Goal: Information Seeking & Learning: Compare options

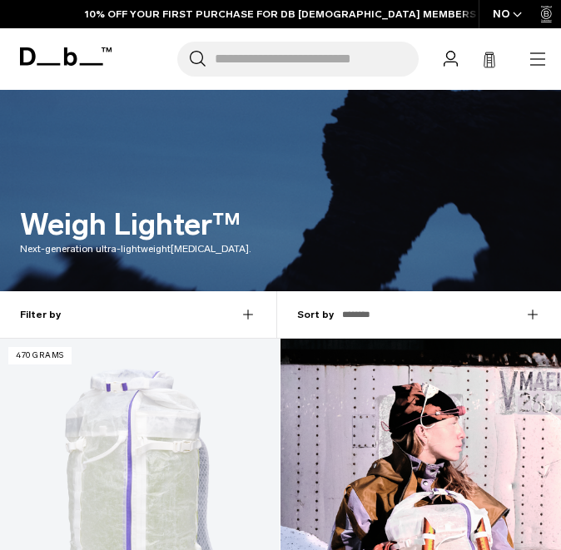
click at [537, 54] on icon "button" at bounding box center [538, 59] width 20 height 20
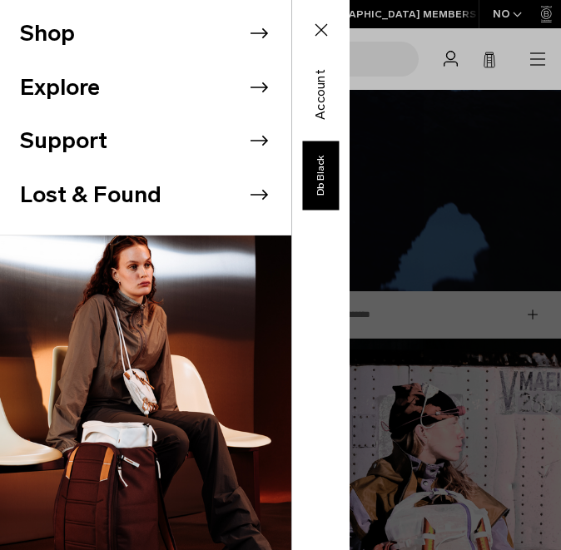
click at [93, 45] on li "Shop" at bounding box center [155, 34] width 271 height 54
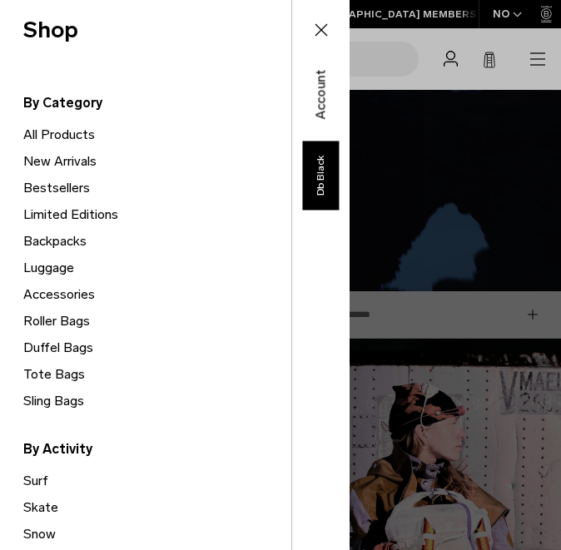
scroll to position [49, 0]
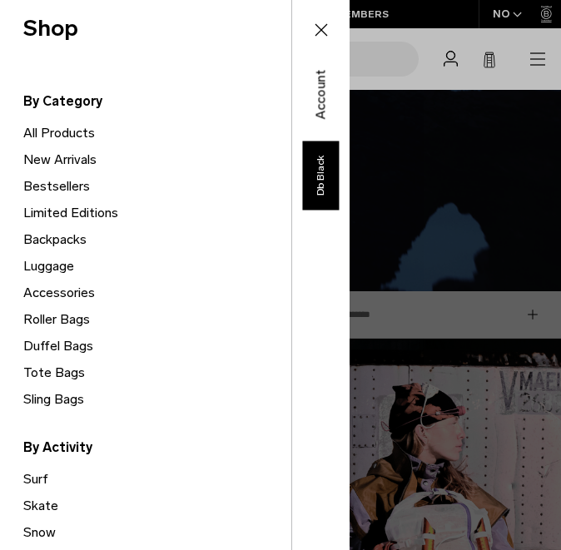
click at [51, 133] on link "All Products" at bounding box center [157, 133] width 268 height 27
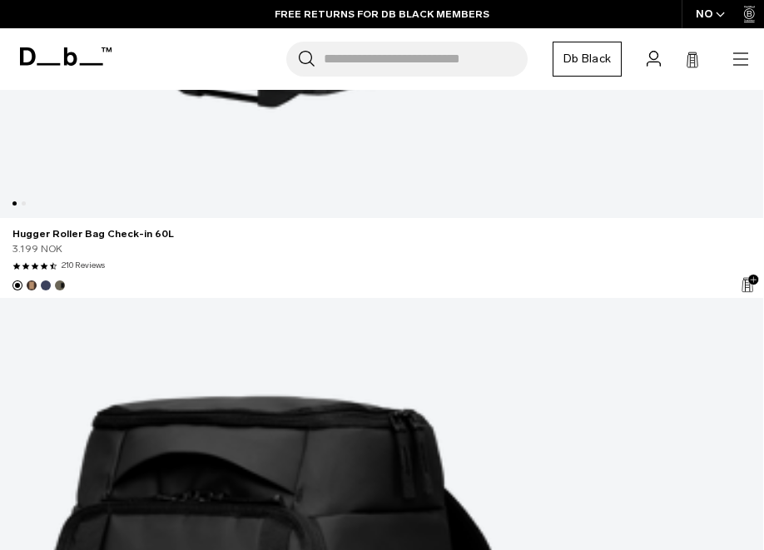
scroll to position [12715, 0]
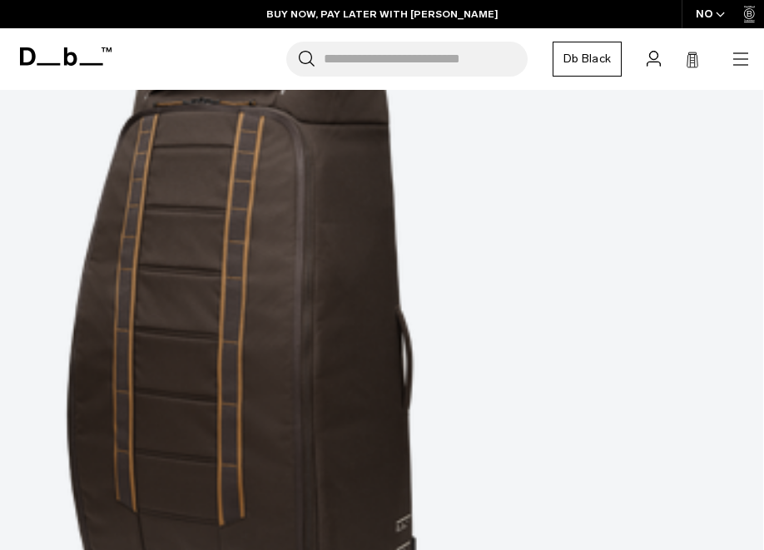
scroll to position [17908, 0]
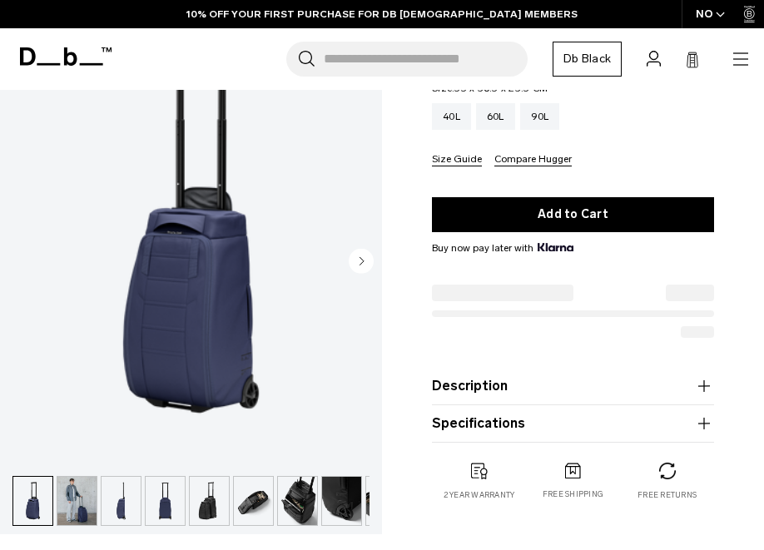
scroll to position [430, 0]
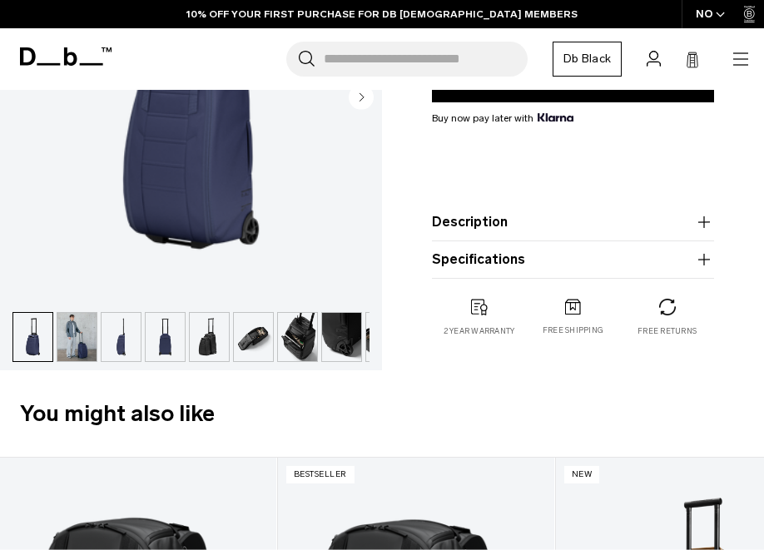
click at [500, 220] on button "Description" at bounding box center [573, 222] width 282 height 20
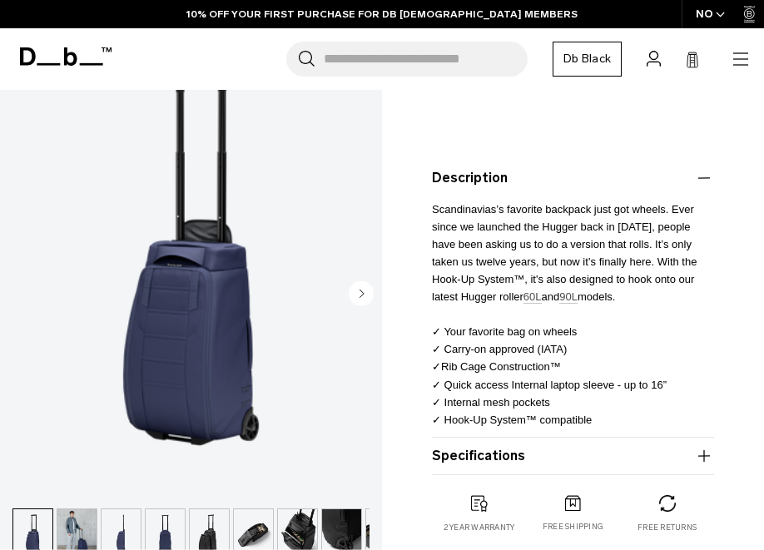
scroll to position [400, 0]
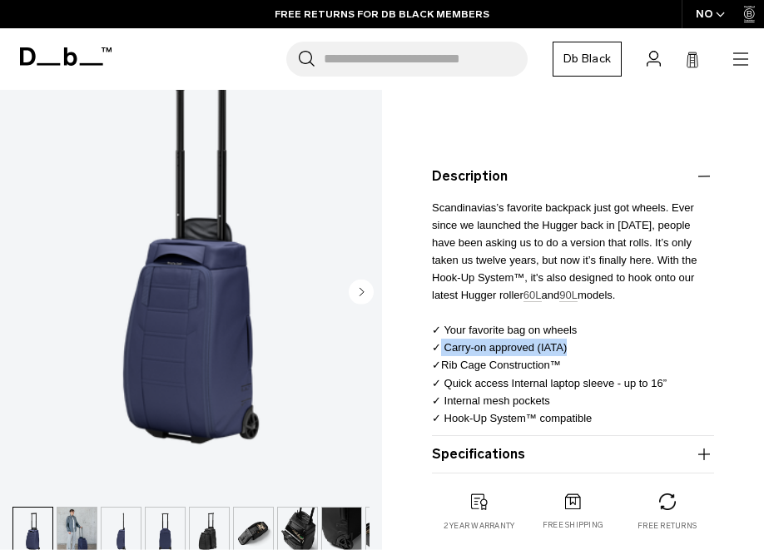
drag, startPoint x: 565, startPoint y: 348, endPoint x: 437, endPoint y: 346, distance: 128.2
click at [437, 346] on span "✓ Carry-on approved (IATA) ✓ Rib Cage Construction™" at bounding box center [499, 356] width 135 height 30
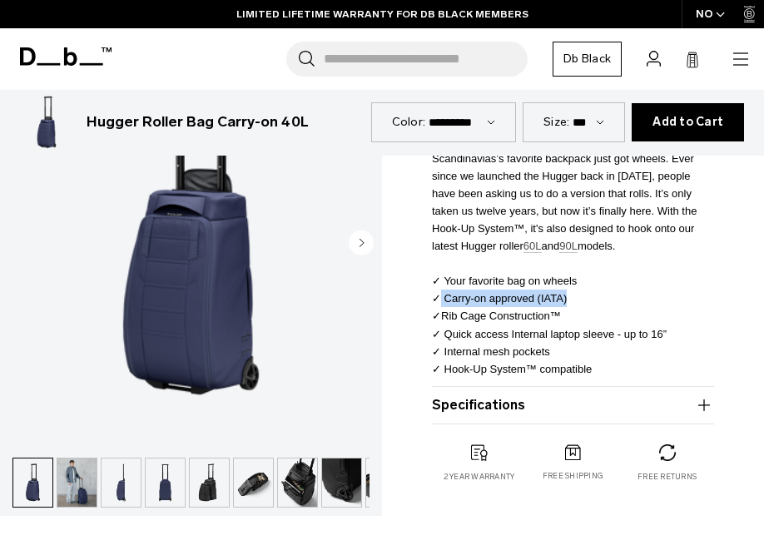
scroll to position [458, 0]
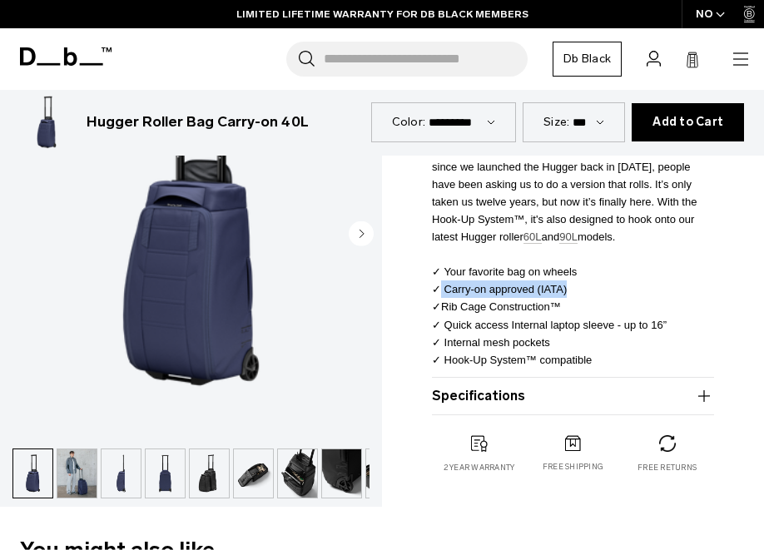
click at [361, 231] on icon "Next slide" at bounding box center [363, 232] width 4 height 7
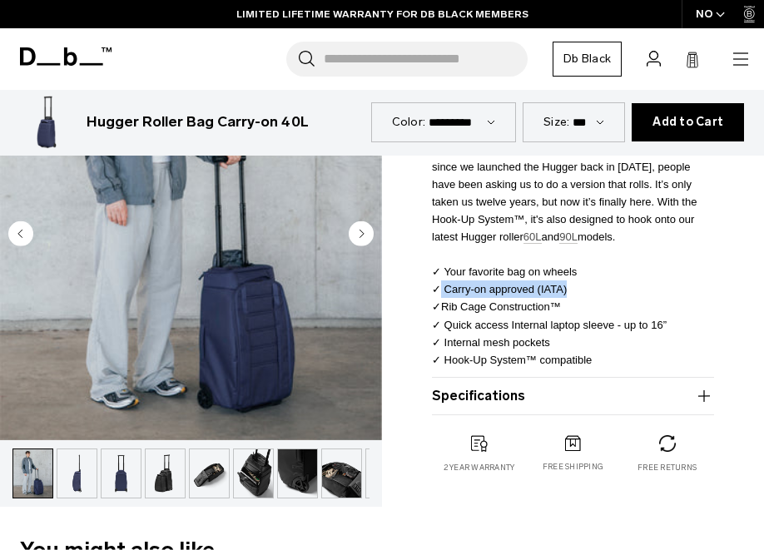
click at [361, 231] on icon "Next slide" at bounding box center [363, 232] width 4 height 7
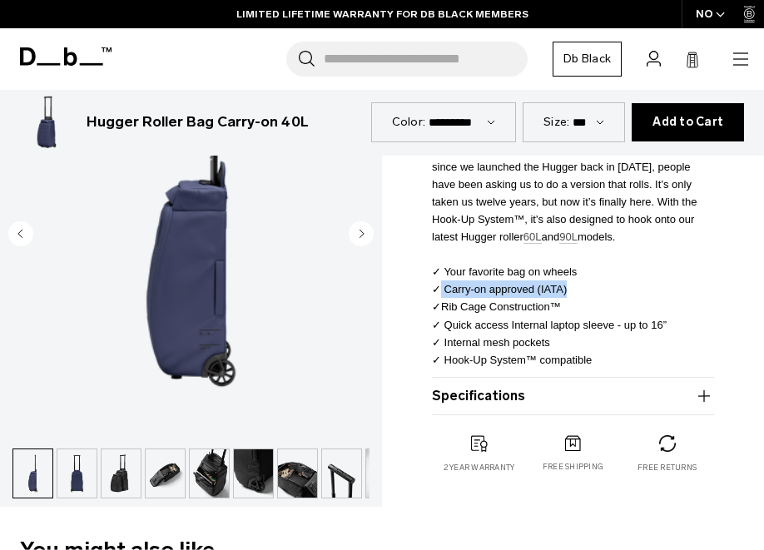
click at [361, 231] on icon "Next slide" at bounding box center [363, 232] width 4 height 7
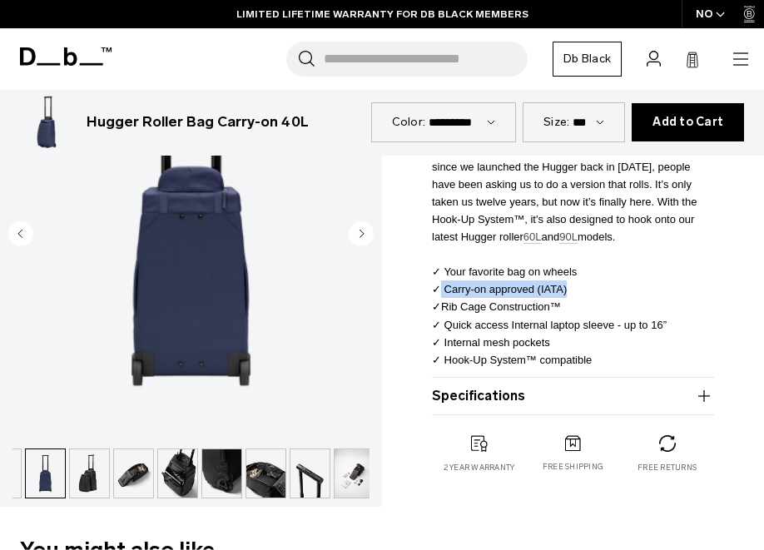
scroll to position [0, 125]
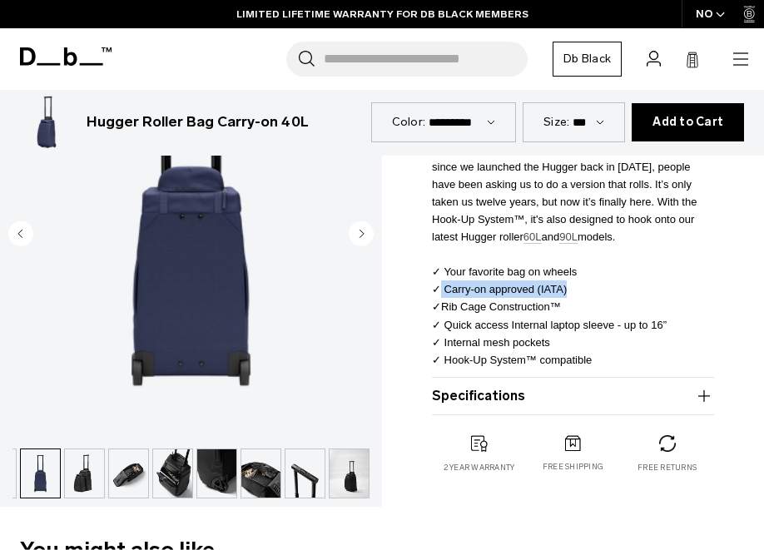
click at [361, 231] on icon "Next slide" at bounding box center [363, 232] width 4 height 7
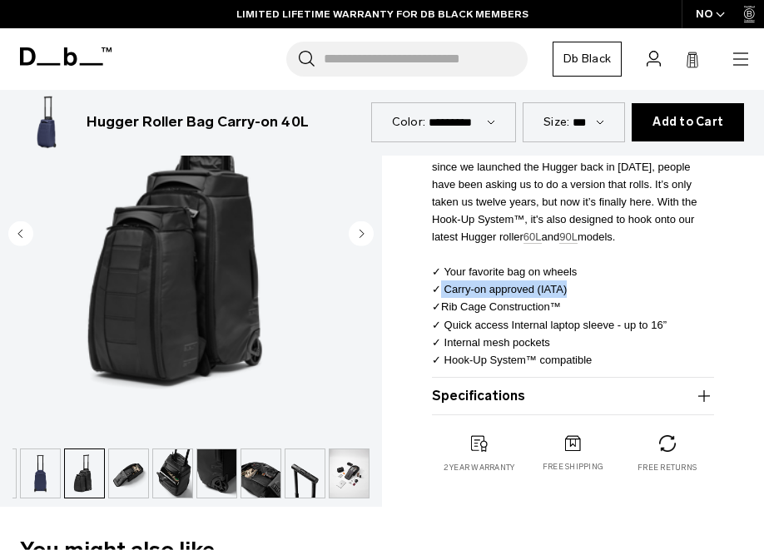
click at [361, 231] on icon "Next slide" at bounding box center [363, 232] width 4 height 7
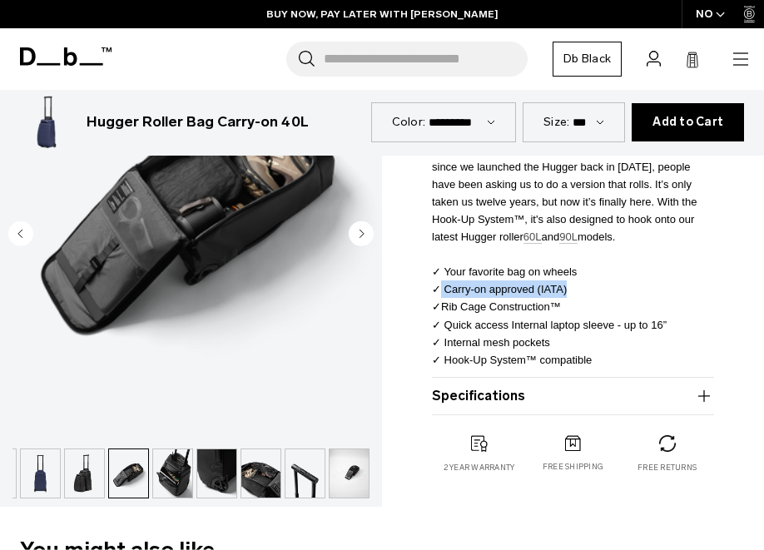
click at [361, 231] on icon "Next slide" at bounding box center [363, 232] width 4 height 7
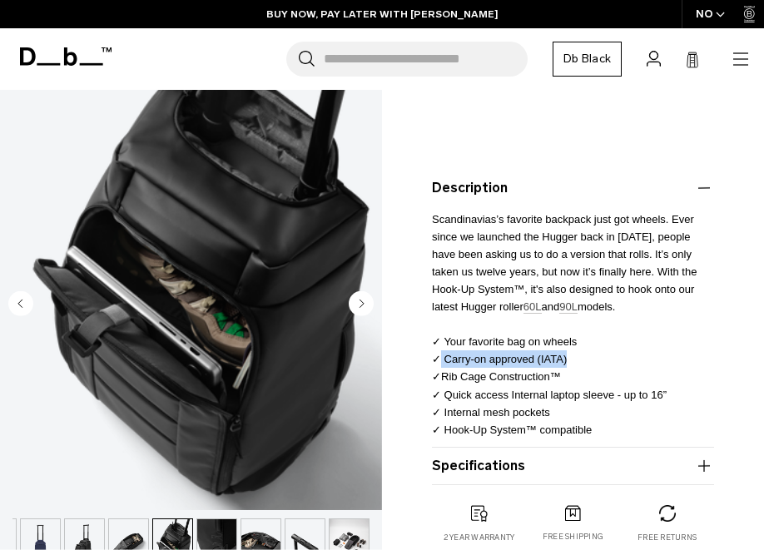
scroll to position [384, 0]
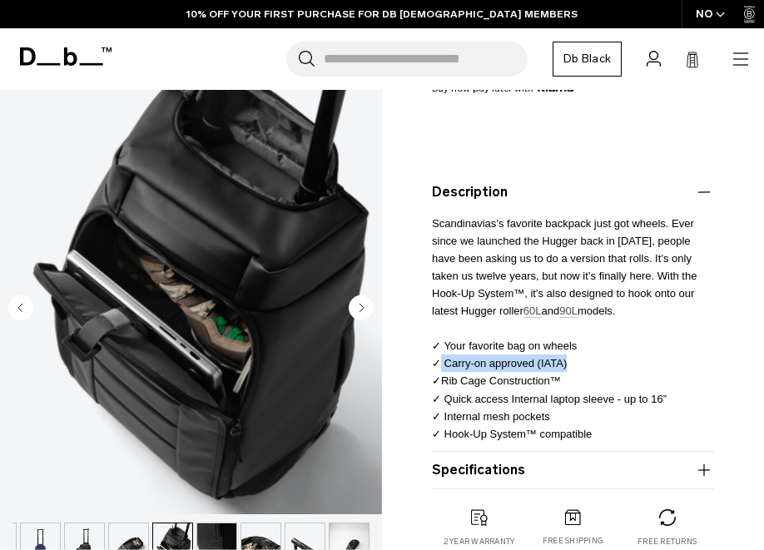
click at [364, 301] on circle "Next slide" at bounding box center [361, 307] width 25 height 25
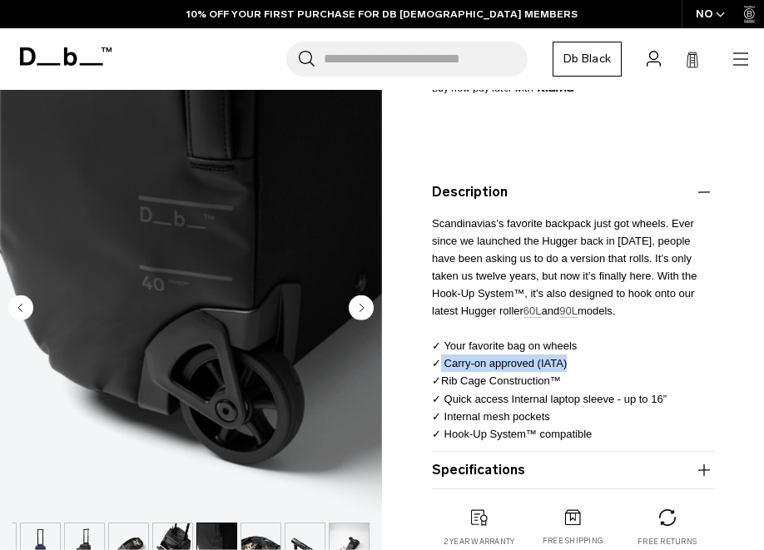
click at [364, 301] on circle "Next slide" at bounding box center [361, 307] width 25 height 25
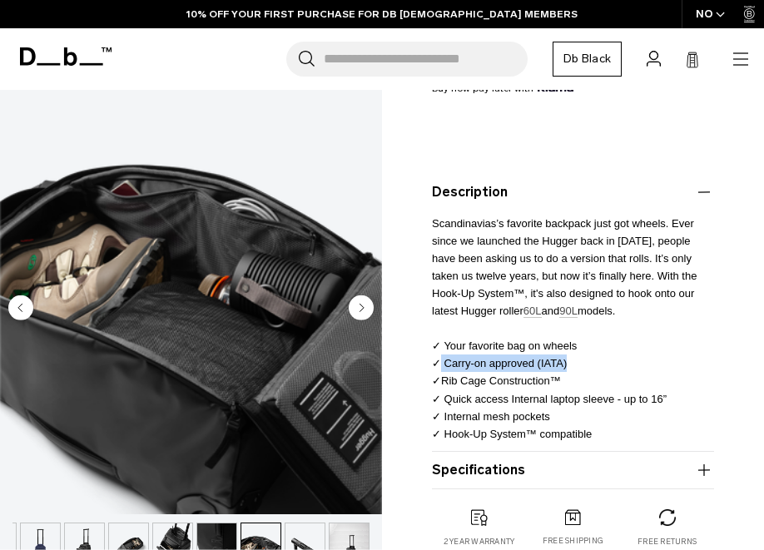
click at [364, 301] on circle "Next slide" at bounding box center [361, 307] width 25 height 25
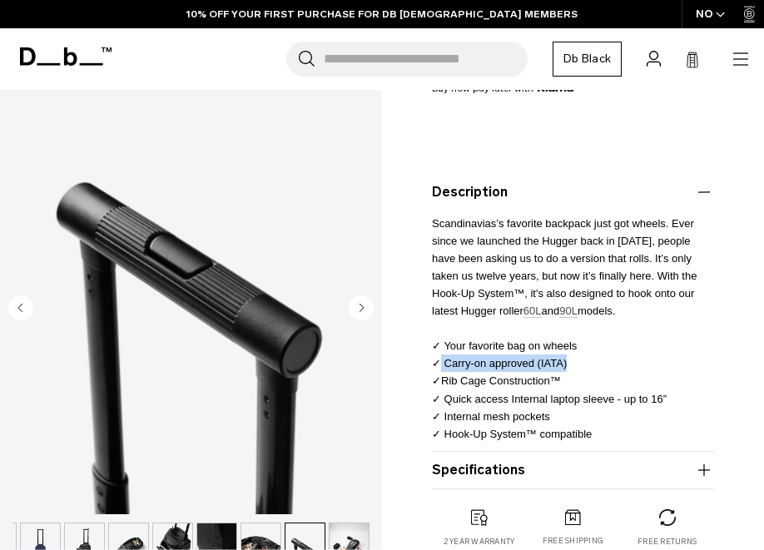
click at [364, 301] on circle "Next slide" at bounding box center [361, 307] width 25 height 25
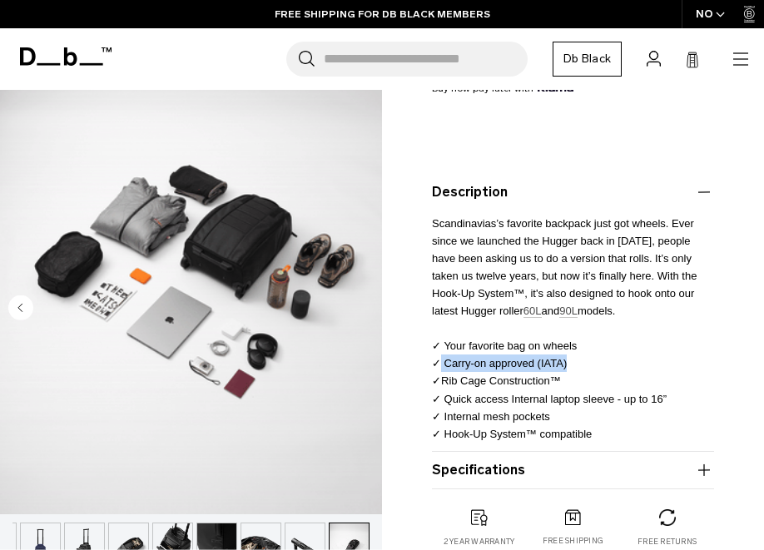
click at [364, 301] on img "11 / 11" at bounding box center [191, 275] width 382 height 477
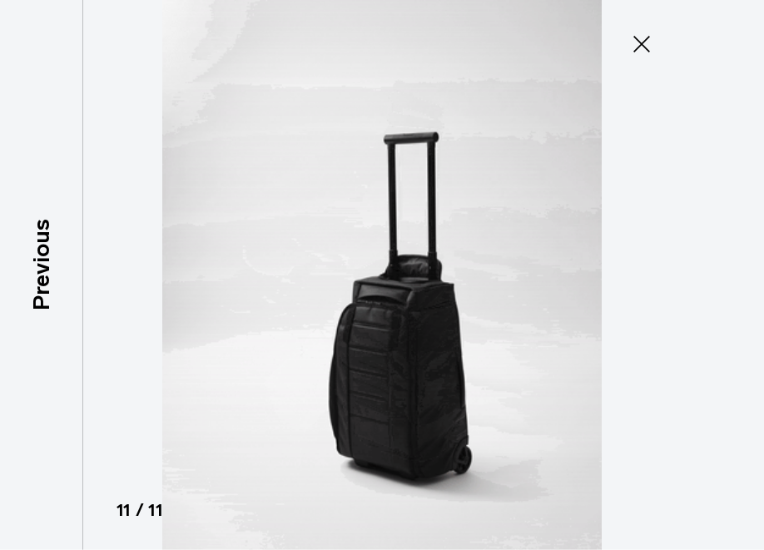
click at [650, 34] on icon at bounding box center [642, 44] width 27 height 27
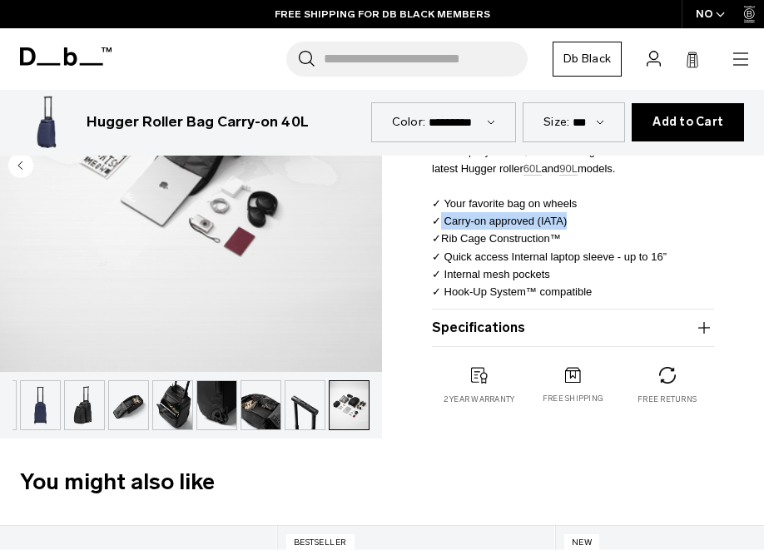
scroll to position [528, 0]
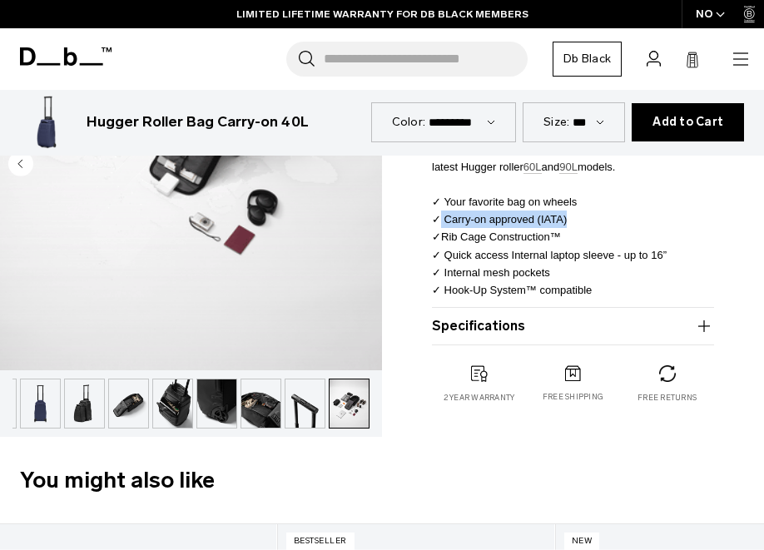
click at [734, 60] on icon "button" at bounding box center [741, 59] width 20 height 20
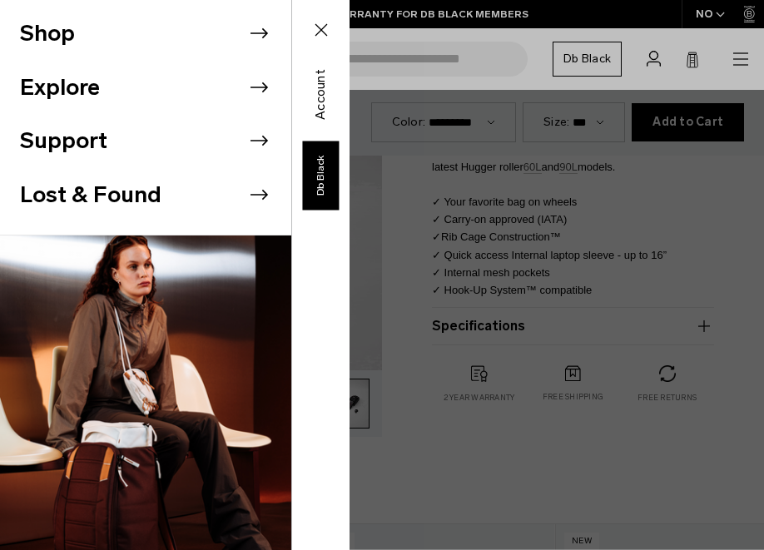
click at [177, 22] on li "Shop" at bounding box center [155, 34] width 271 height 54
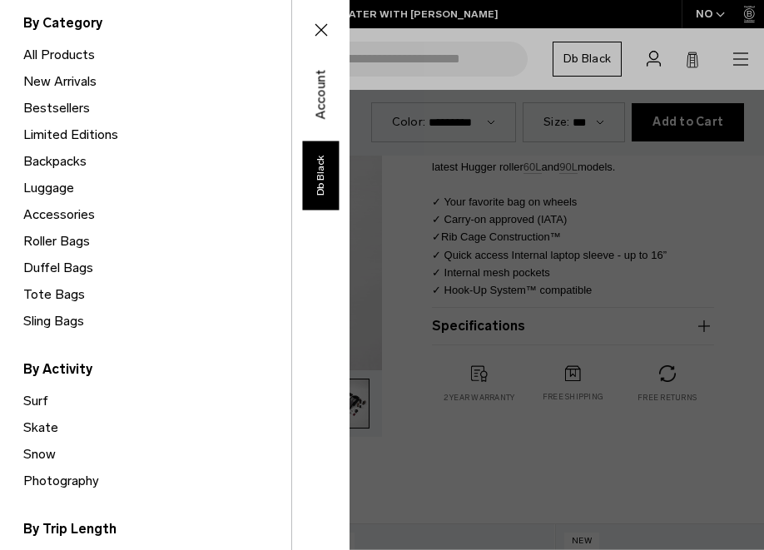
scroll to position [128, 0]
click at [57, 162] on link "Backpacks" at bounding box center [157, 160] width 268 height 27
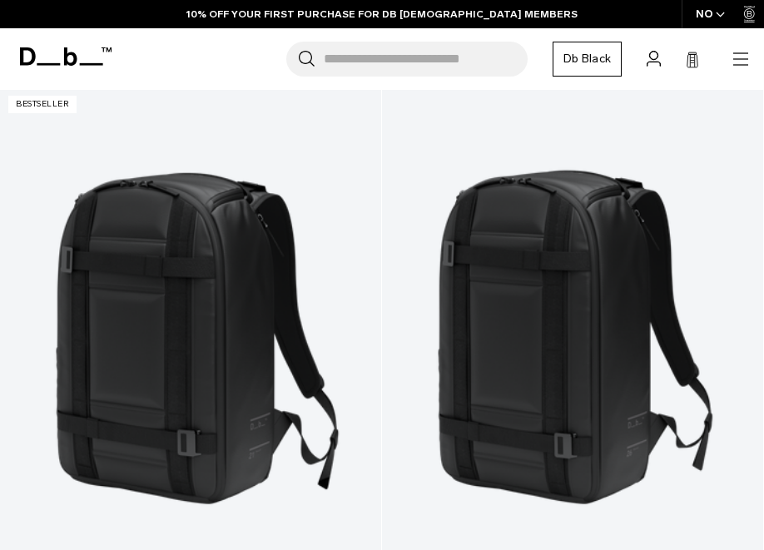
scroll to position [894, 0]
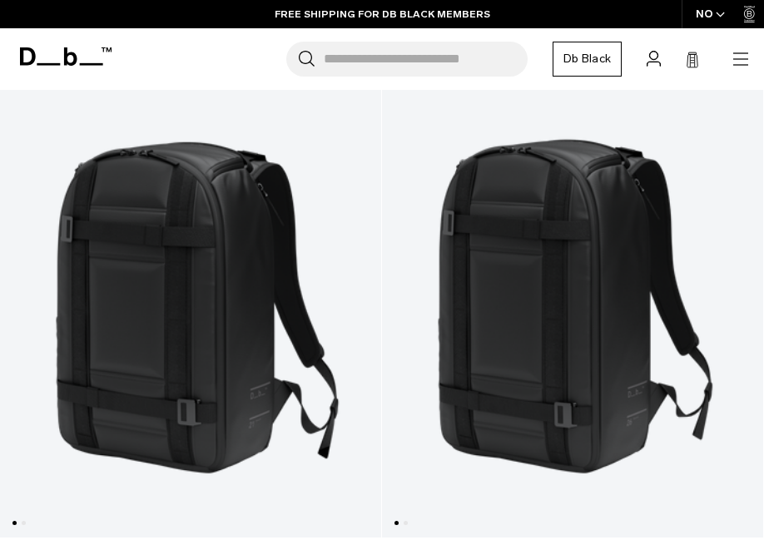
click at [643, 301] on link "Ramverk Backpack 26L" at bounding box center [572, 298] width 381 height 482
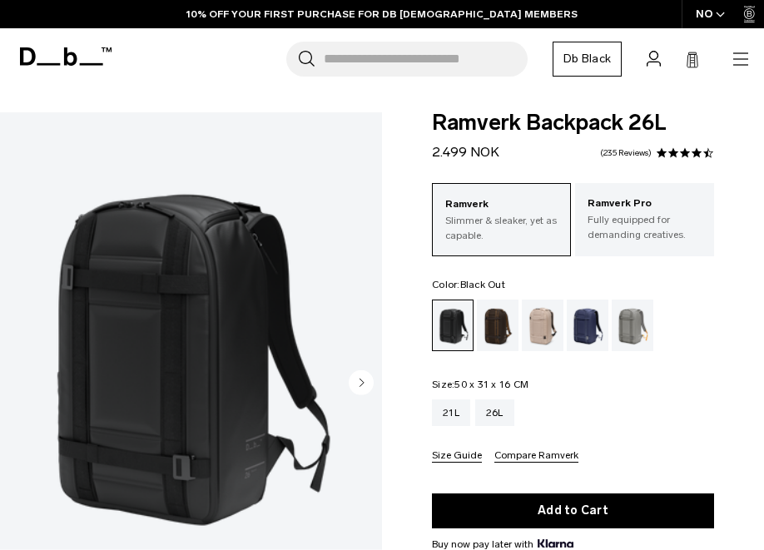
scroll to position [67, 0]
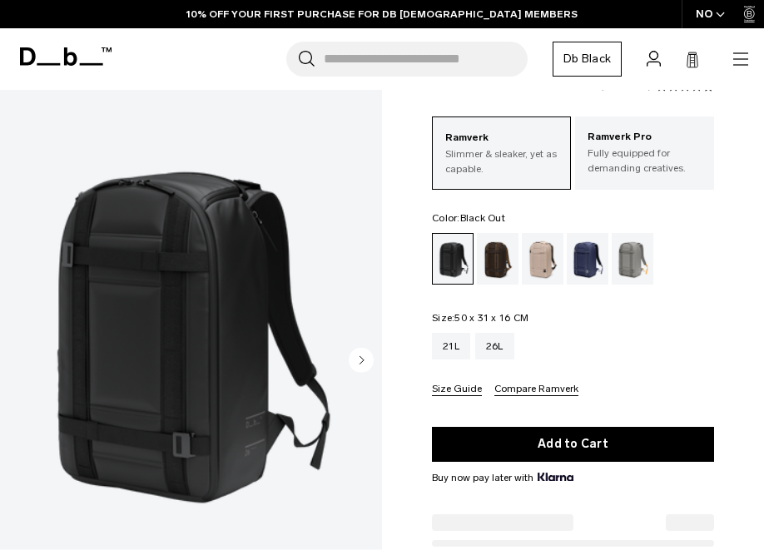
click at [363, 359] on circle "Next slide" at bounding box center [361, 359] width 25 height 25
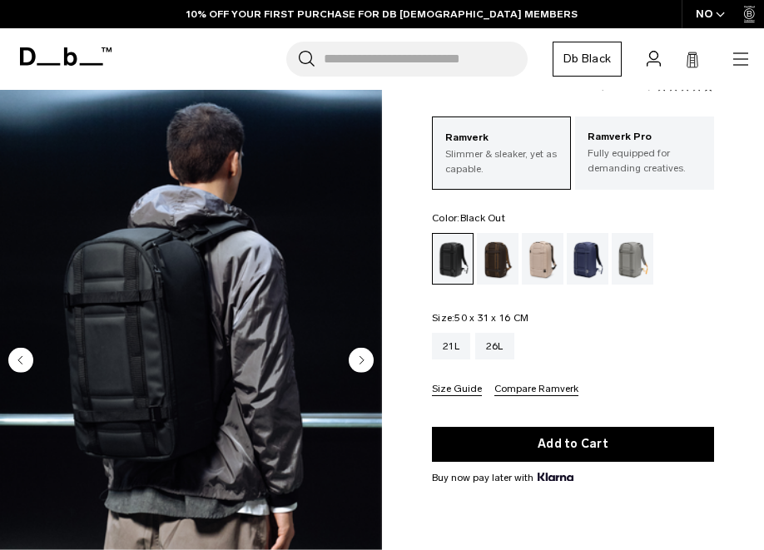
scroll to position [0, 0]
click at [358, 356] on circle "Next slide" at bounding box center [361, 359] width 25 height 25
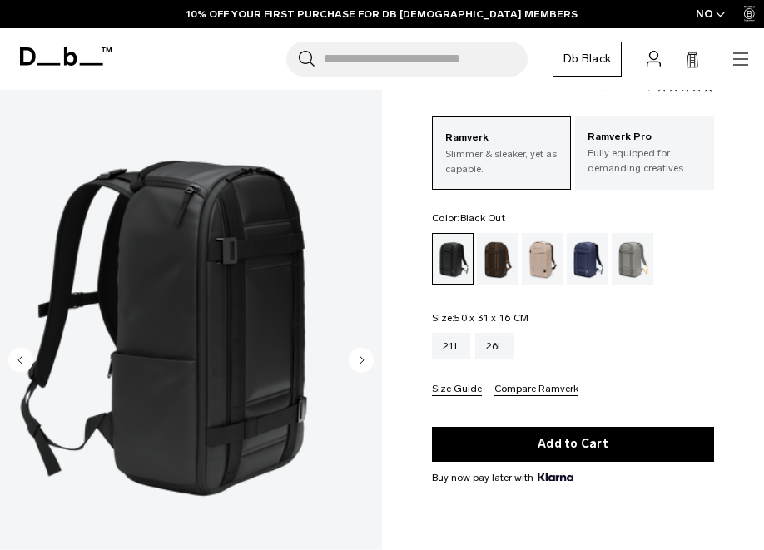
click at [358, 356] on circle "Next slide" at bounding box center [361, 359] width 25 height 25
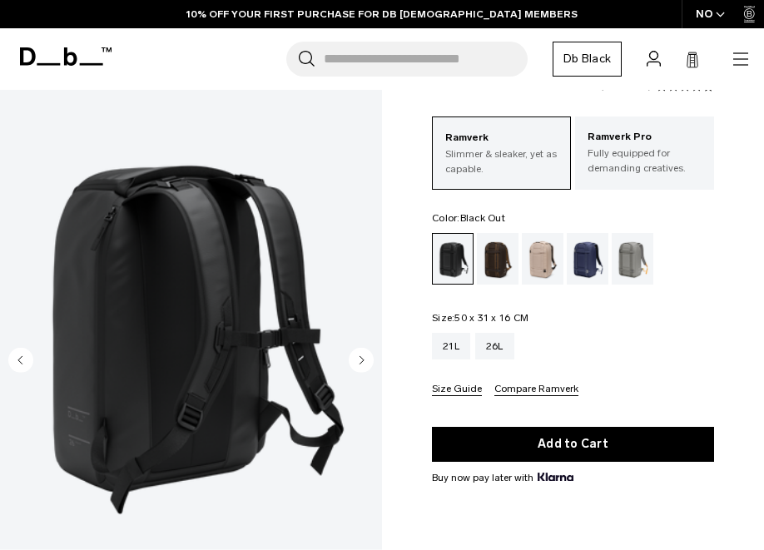
click at [360, 356] on circle "Next slide" at bounding box center [361, 359] width 25 height 25
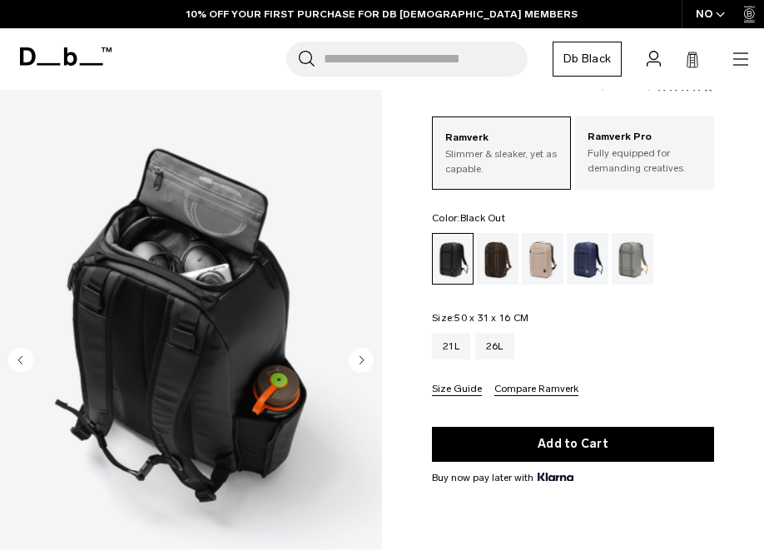
click at [360, 356] on circle "Next slide" at bounding box center [361, 359] width 25 height 25
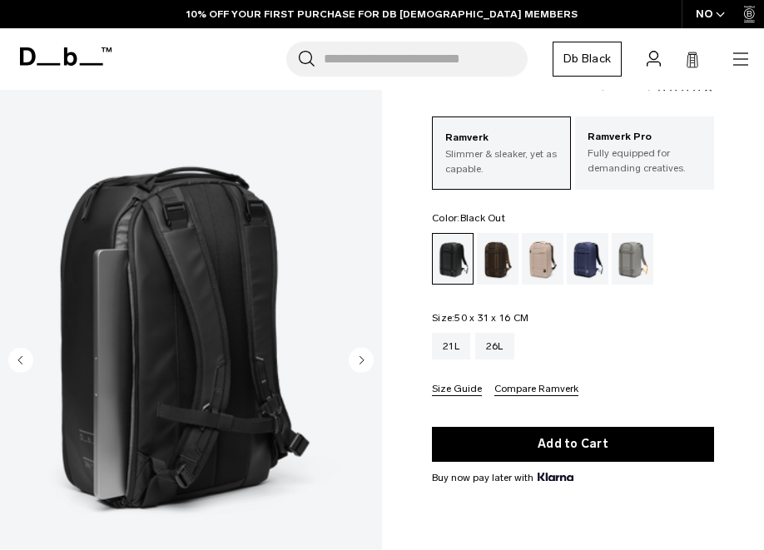
click at [360, 356] on circle "Next slide" at bounding box center [361, 359] width 25 height 25
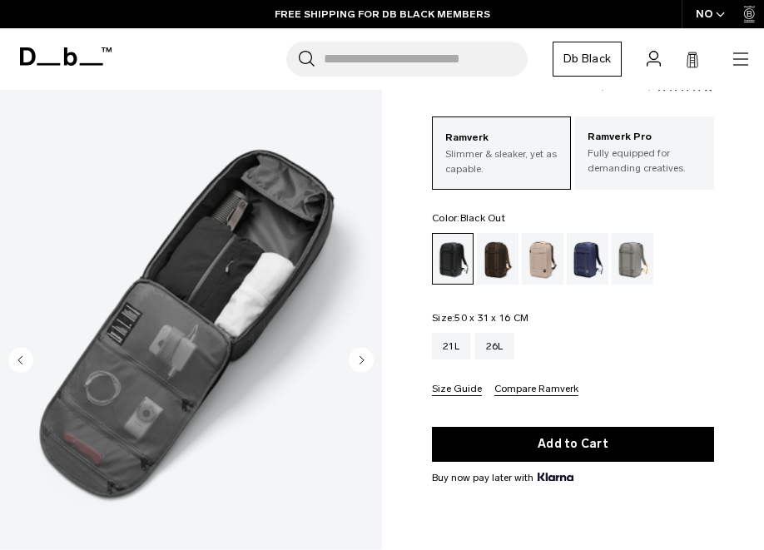
click at [360, 356] on circle "Next slide" at bounding box center [361, 359] width 25 height 25
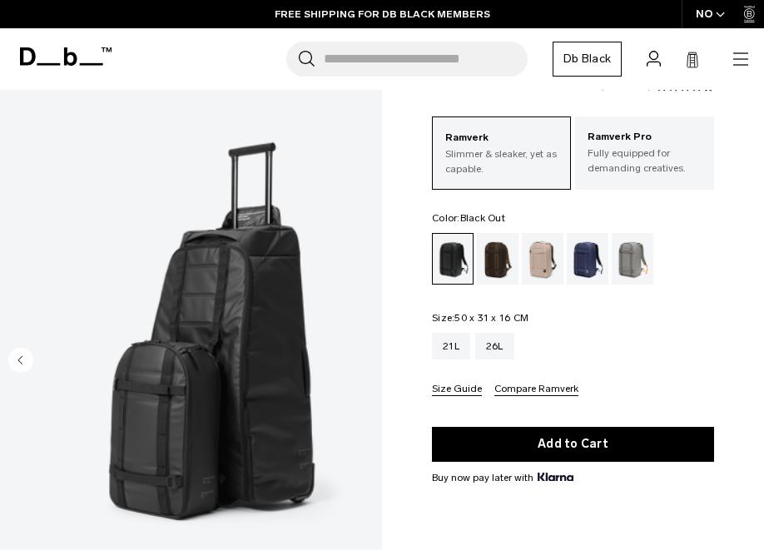
click at [360, 356] on img "8 / 8" at bounding box center [191, 328] width 382 height 477
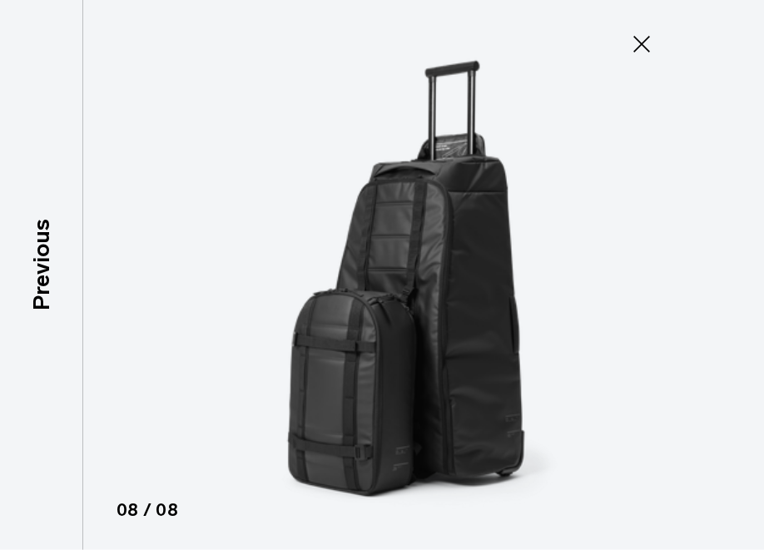
click at [615, 61] on button "Close" at bounding box center [642, 44] width 55 height 35
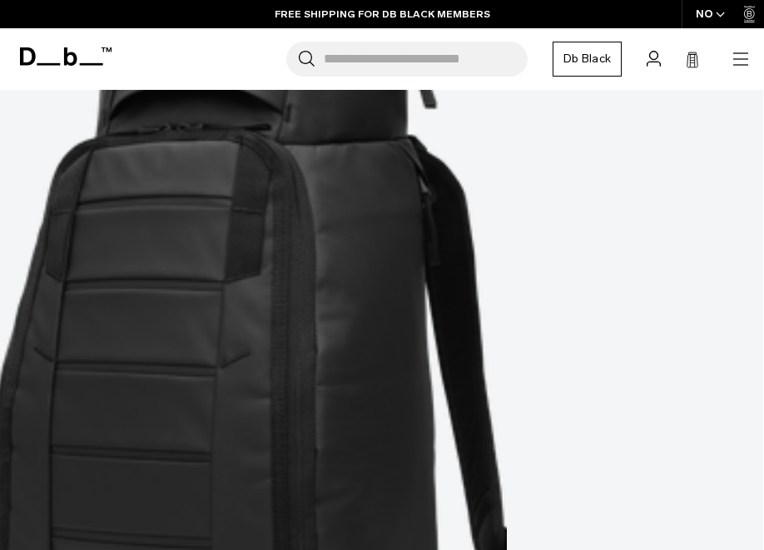
scroll to position [1513, 0]
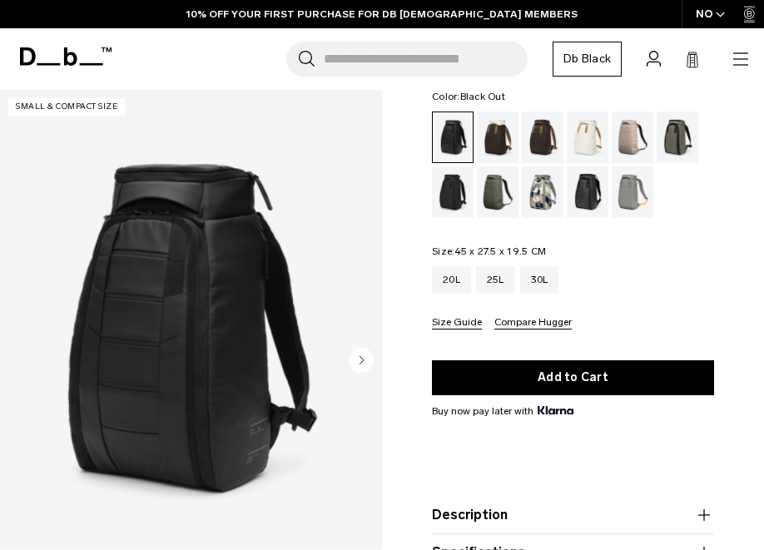
click at [360, 360] on circle "Next slide" at bounding box center [361, 359] width 25 height 25
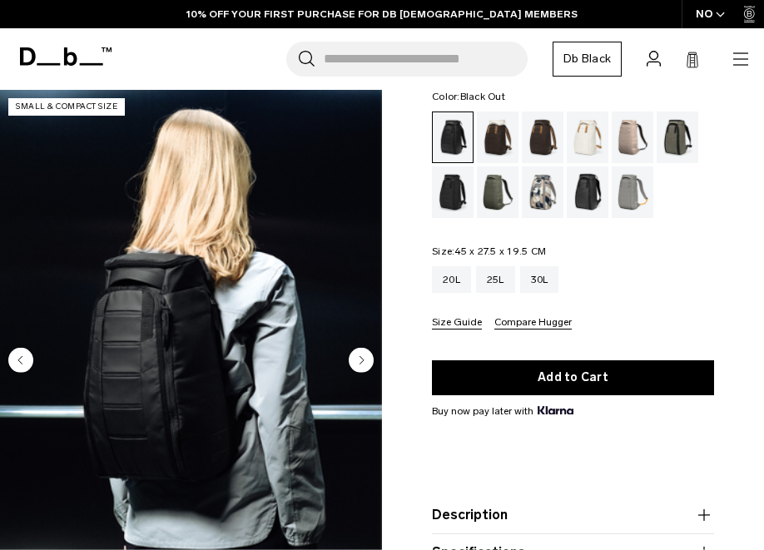
scroll to position [0, 44]
click at [360, 360] on circle "Next slide" at bounding box center [361, 359] width 25 height 25
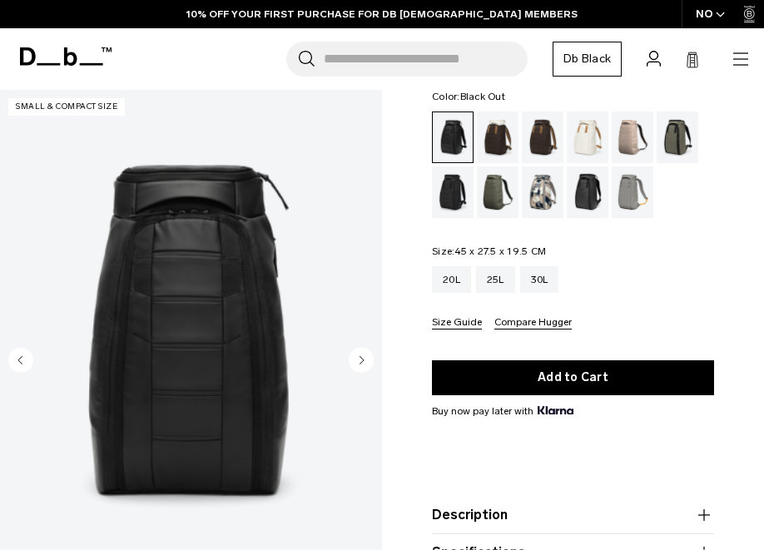
scroll to position [0, 81]
click at [358, 357] on circle "Next slide" at bounding box center [361, 359] width 25 height 25
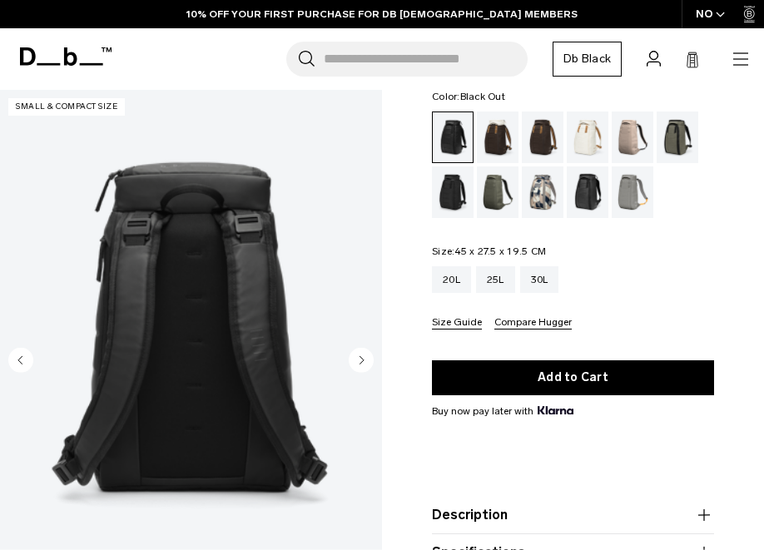
click at [358, 357] on circle "Next slide" at bounding box center [361, 359] width 25 height 25
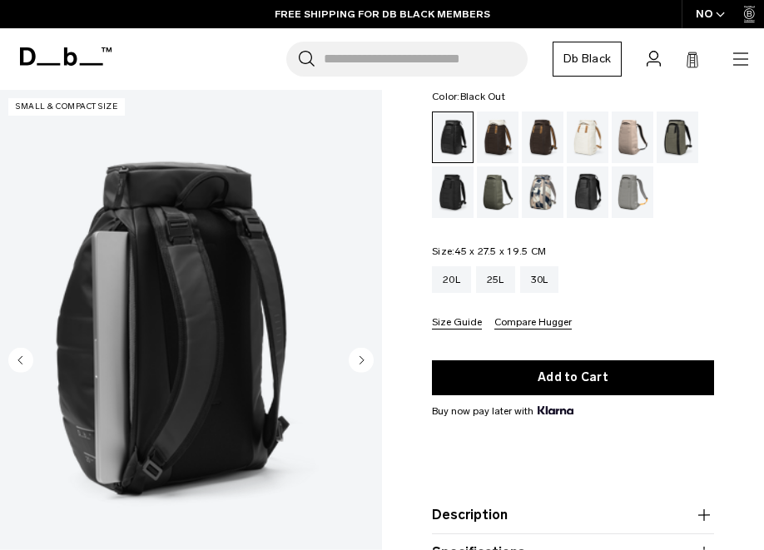
click at [358, 357] on circle "Next slide" at bounding box center [361, 359] width 25 height 25
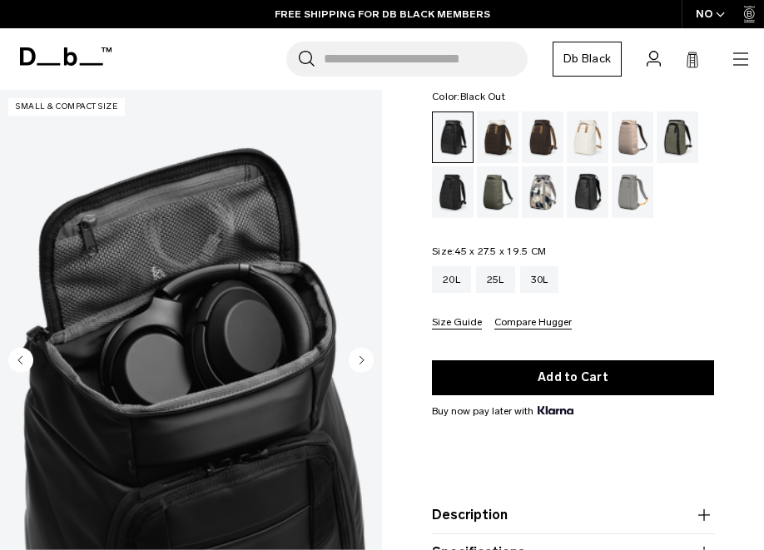
click at [358, 357] on circle "Next slide" at bounding box center [361, 359] width 25 height 25
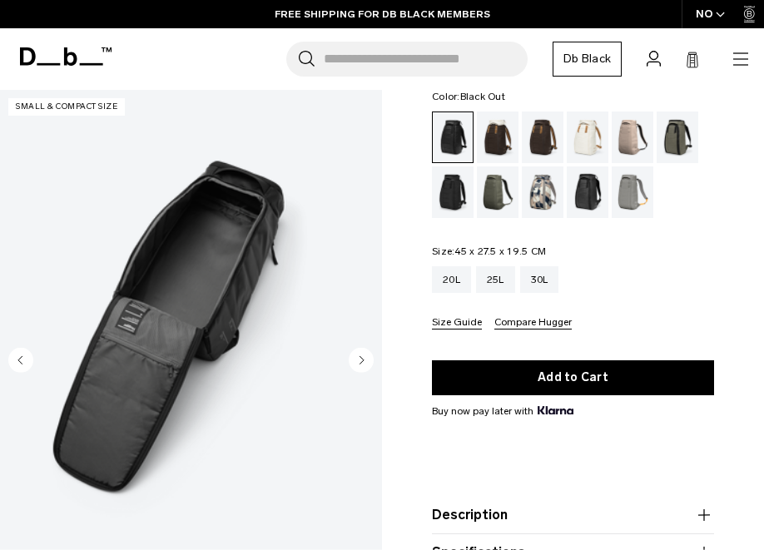
click at [358, 356] on circle "Next slide" at bounding box center [361, 359] width 25 height 25
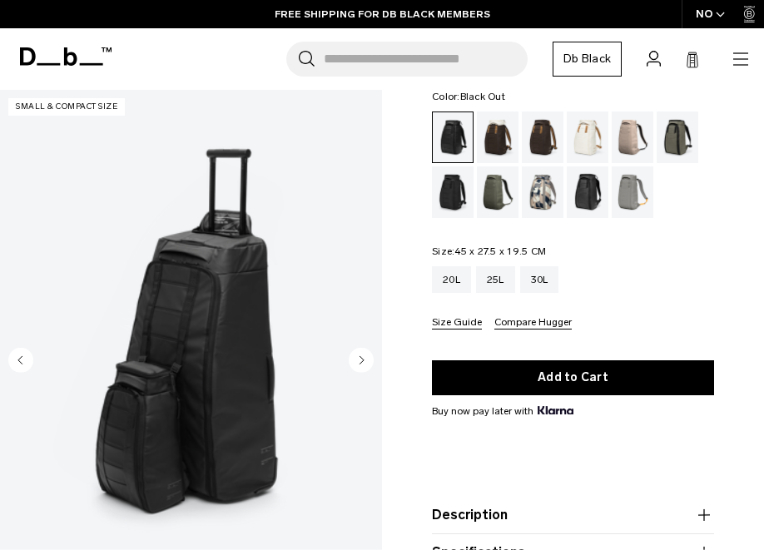
click at [362, 346] on img "8 / 10" at bounding box center [191, 328] width 382 height 477
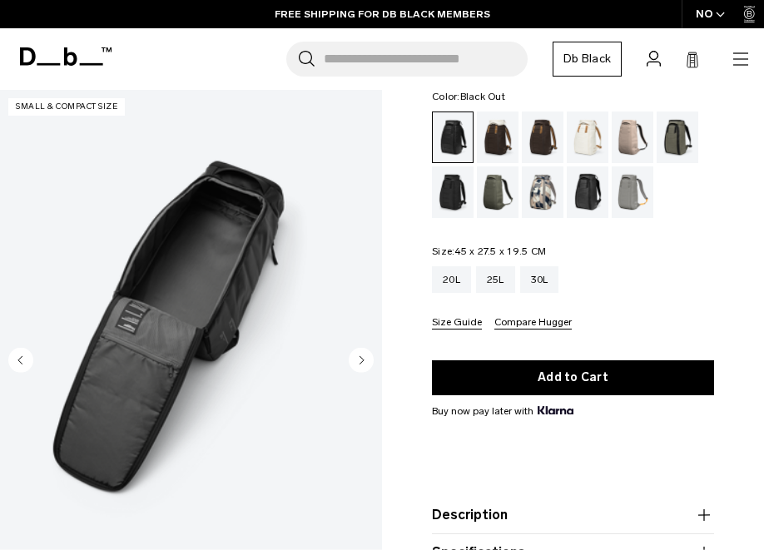
click at [365, 351] on circle "Next slide" at bounding box center [361, 359] width 25 height 25
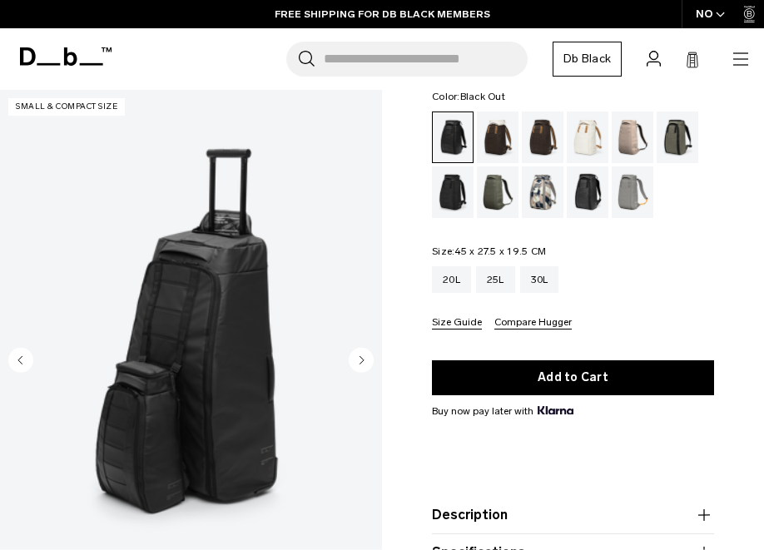
click at [365, 351] on circle "Next slide" at bounding box center [361, 359] width 25 height 25
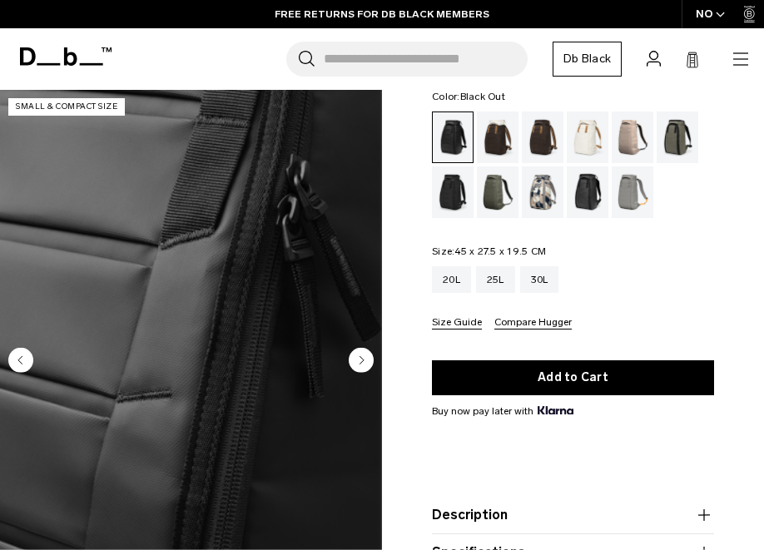
click at [365, 351] on circle "Next slide" at bounding box center [361, 359] width 25 height 25
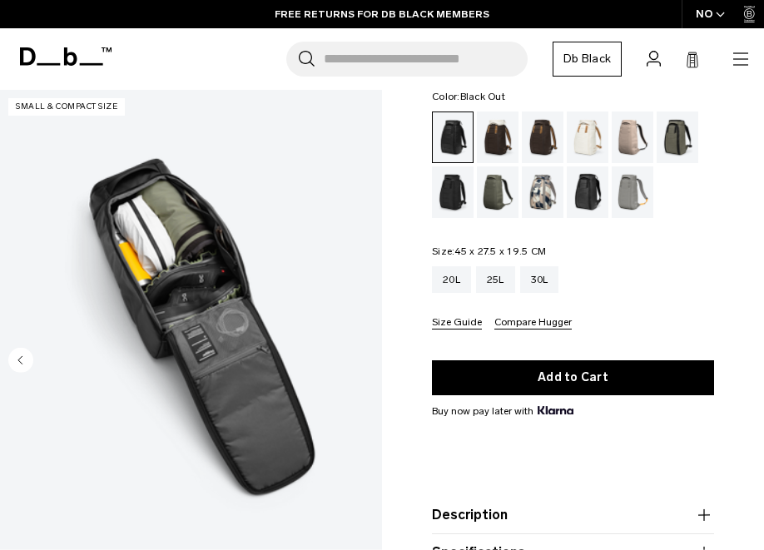
click at [365, 351] on img "10 / 10" at bounding box center [191, 328] width 382 height 477
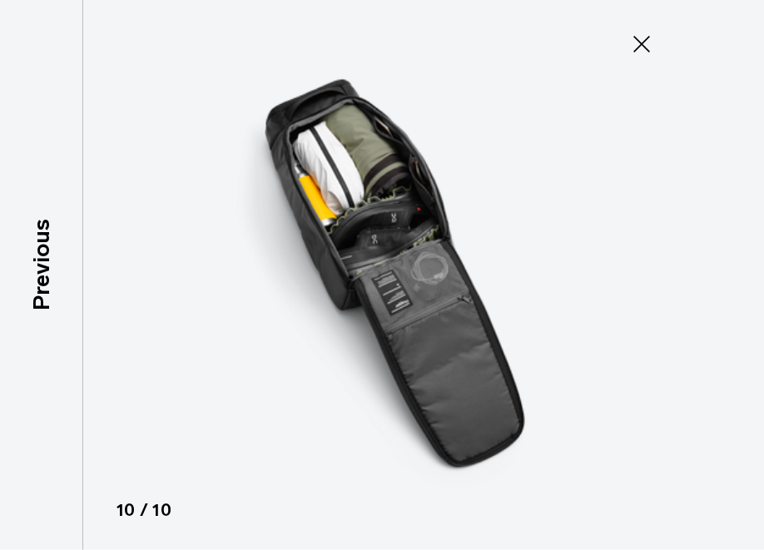
click at [641, 35] on icon at bounding box center [642, 44] width 27 height 27
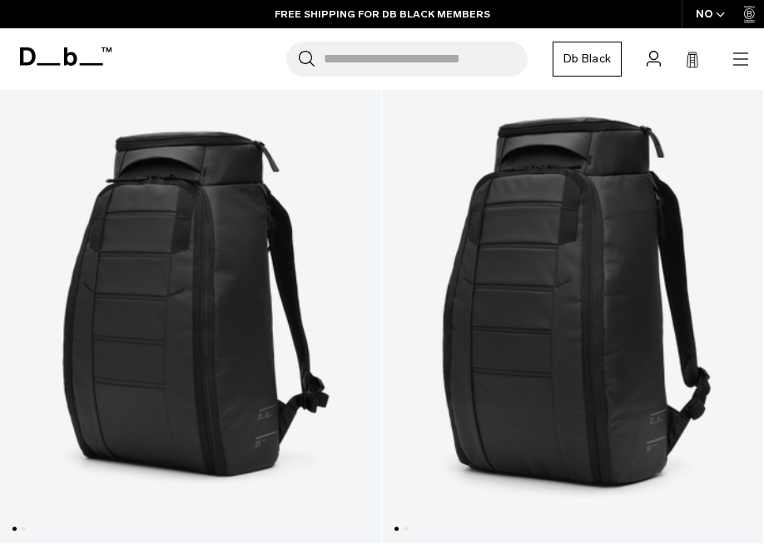
scroll to position [321, 0]
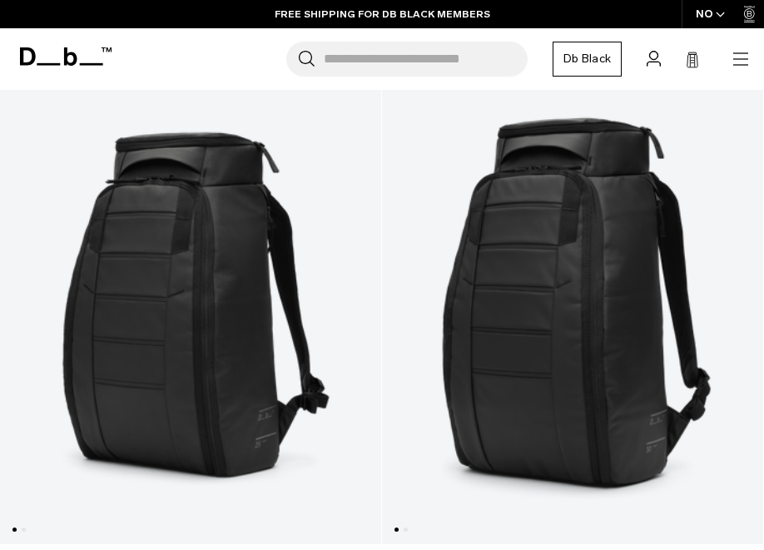
click at [162, 227] on link "Hugger Backpack 25L" at bounding box center [190, 303] width 381 height 482
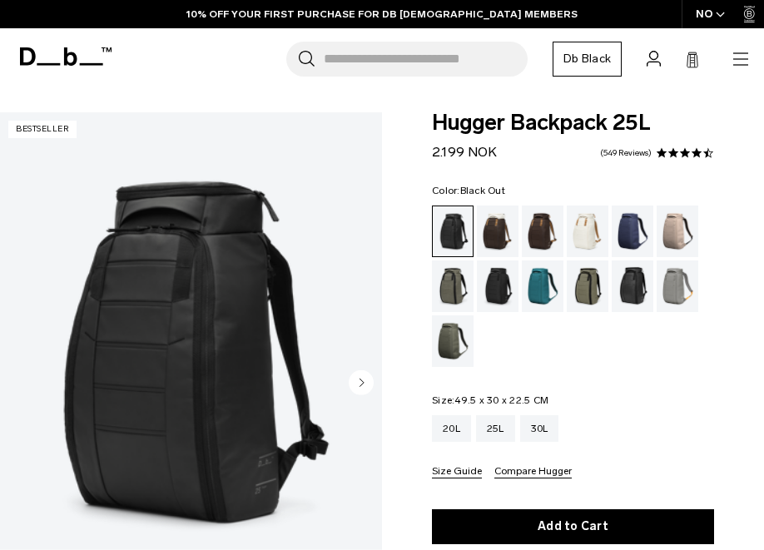
click at [351, 383] on circle "Next slide" at bounding box center [361, 382] width 25 height 25
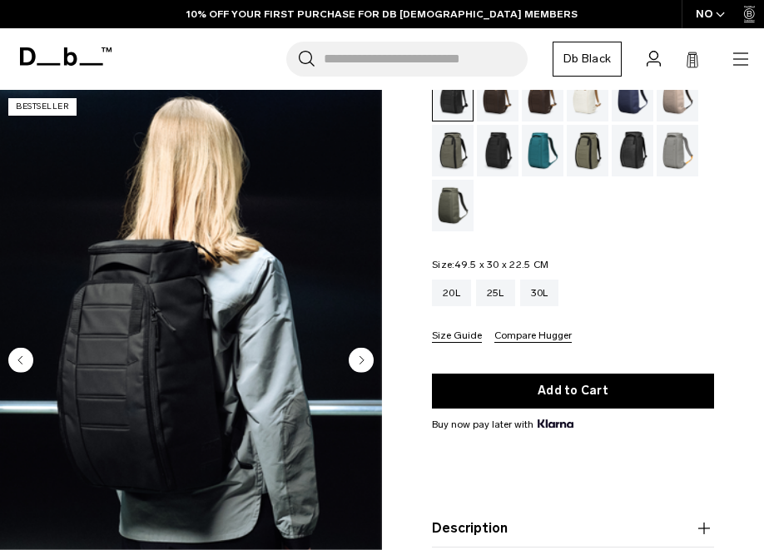
scroll to position [178, 0]
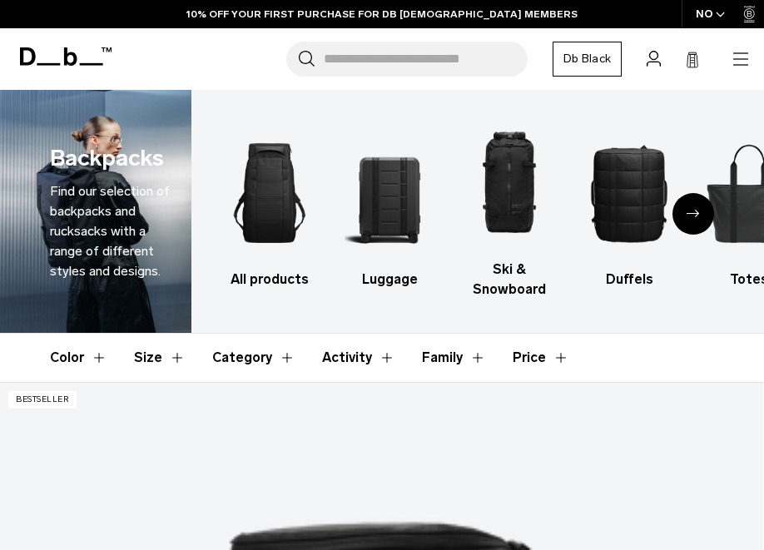
click at [722, 10] on span "button" at bounding box center [720, 14] width 9 height 12
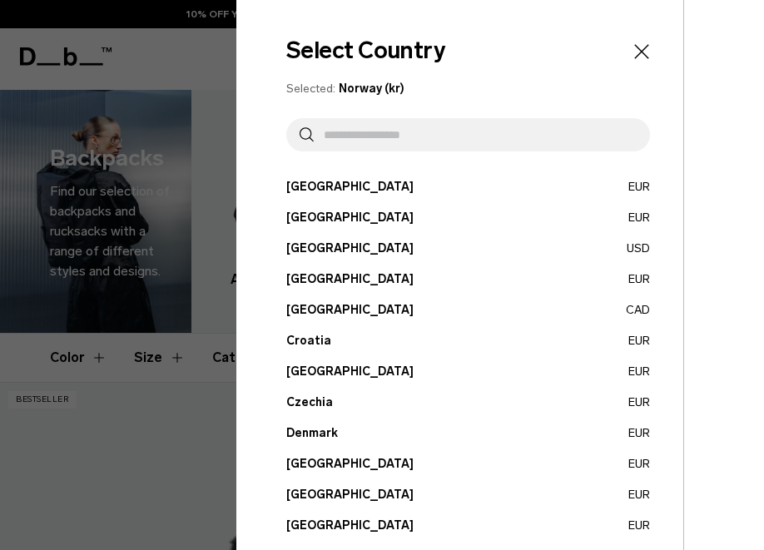
click at [332, 134] on input "text" at bounding box center [475, 134] width 323 height 33
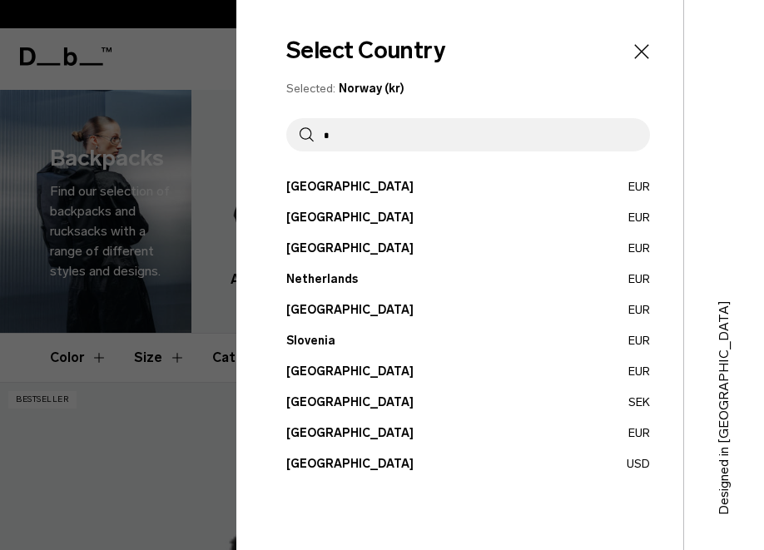
type input "*"
click at [311, 397] on button "Sweden SEK" at bounding box center [468, 402] width 364 height 17
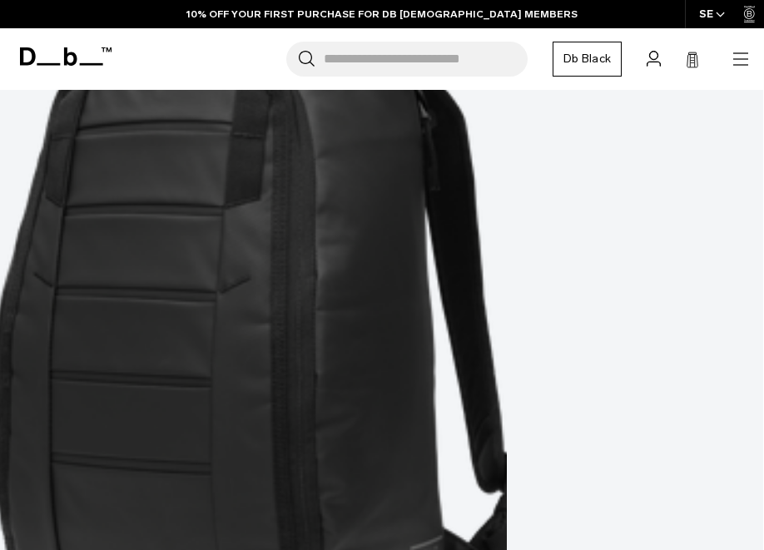
scroll to position [1585, 0]
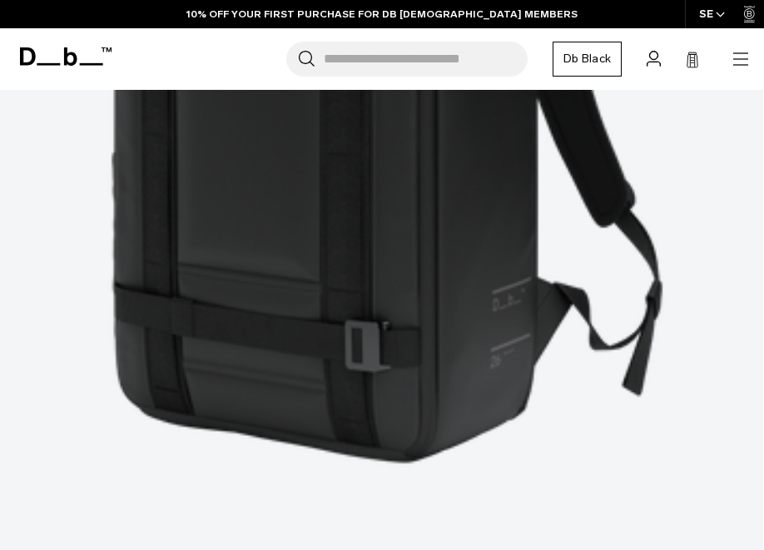
scroll to position [3904, 0]
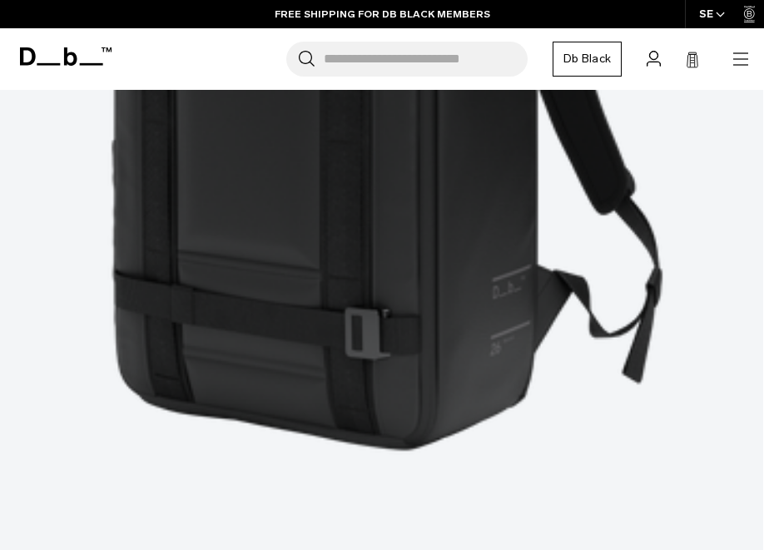
scroll to position [3919, 0]
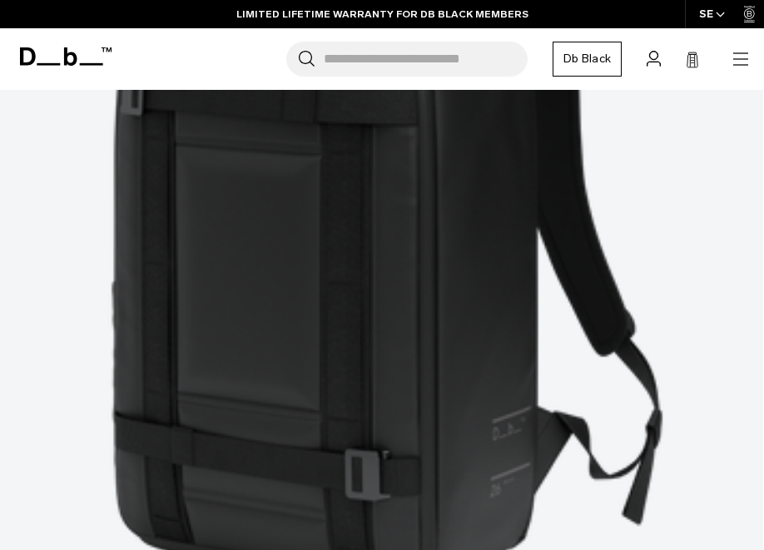
scroll to position [3779, 0]
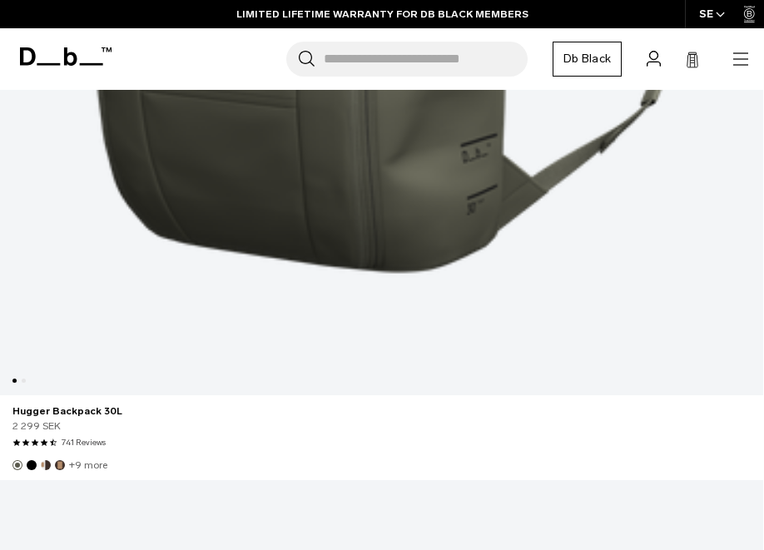
scroll to position [7241, 0]
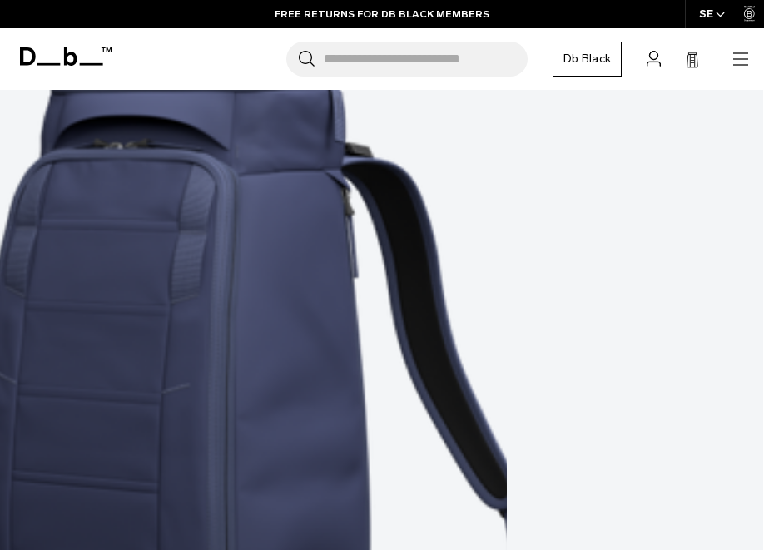
scroll to position [0, 1]
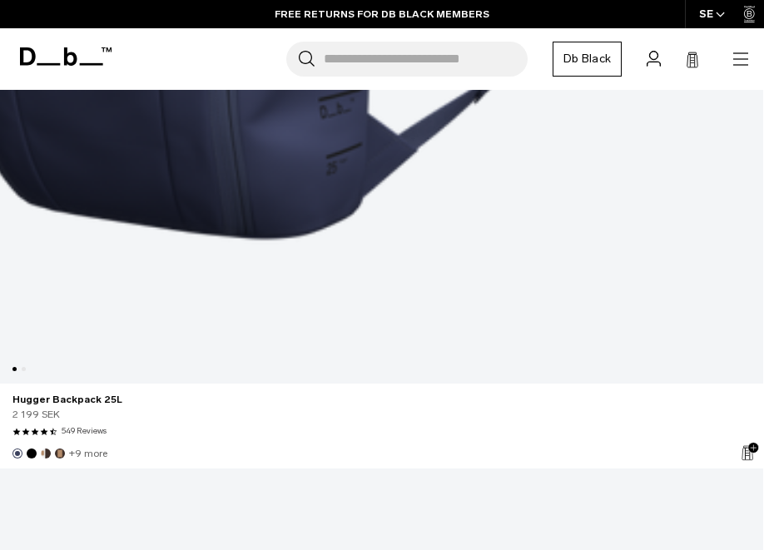
scroll to position [11459, 0]
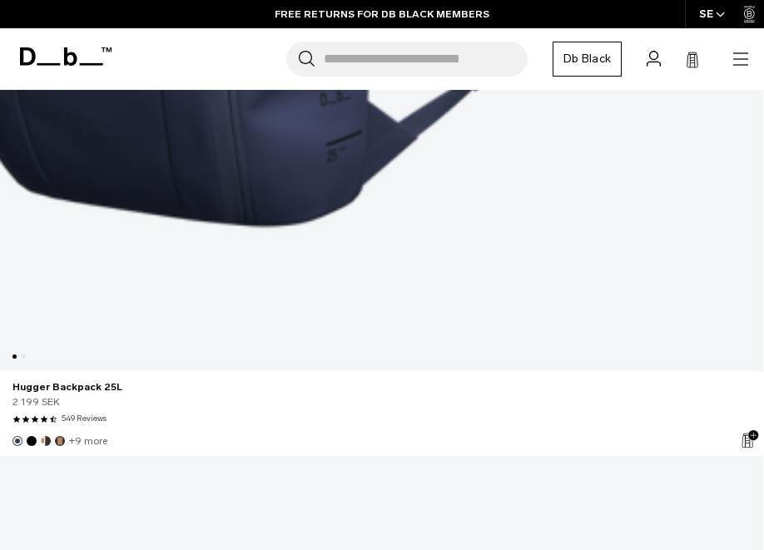
scroll to position [11622, 0]
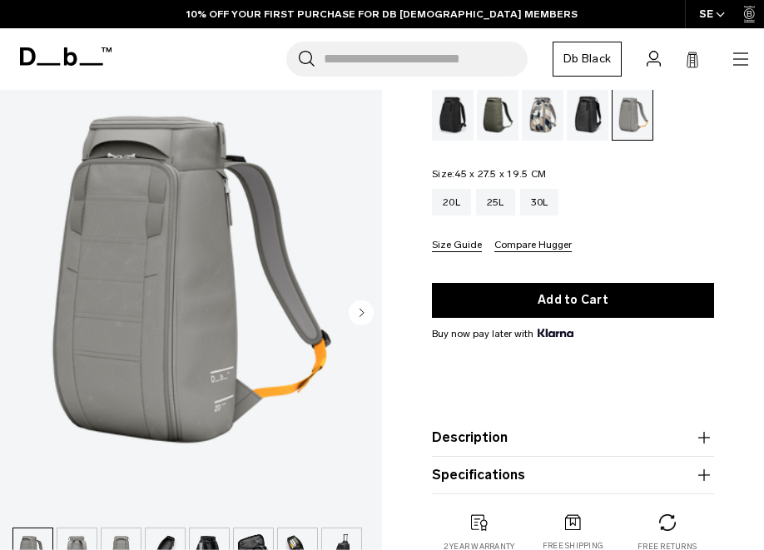
scroll to position [172, 0]
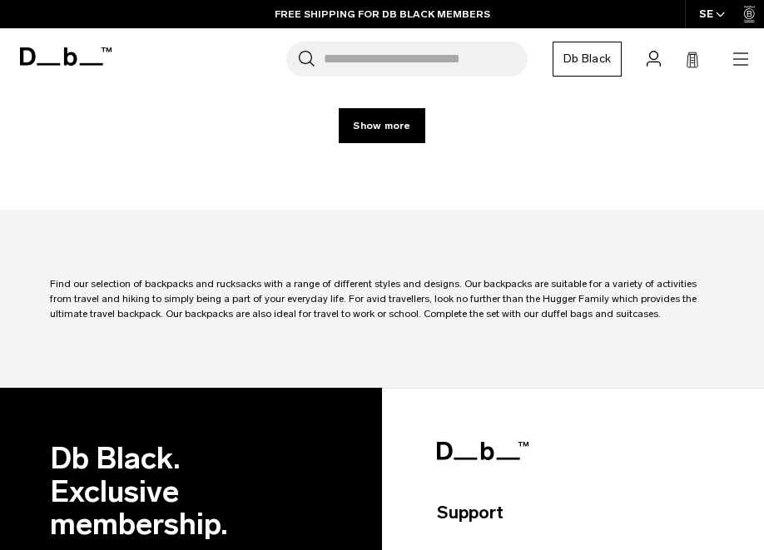
scroll to position [11735, 0]
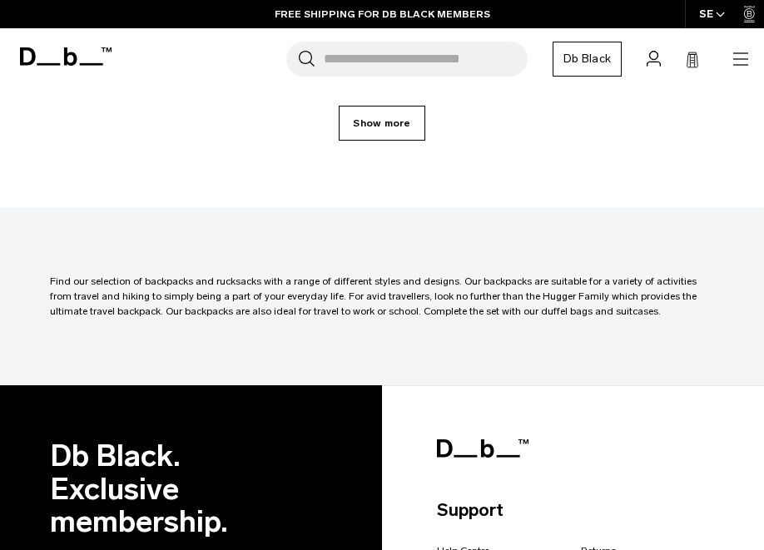
click at [374, 134] on link "Show more" at bounding box center [382, 123] width 86 height 35
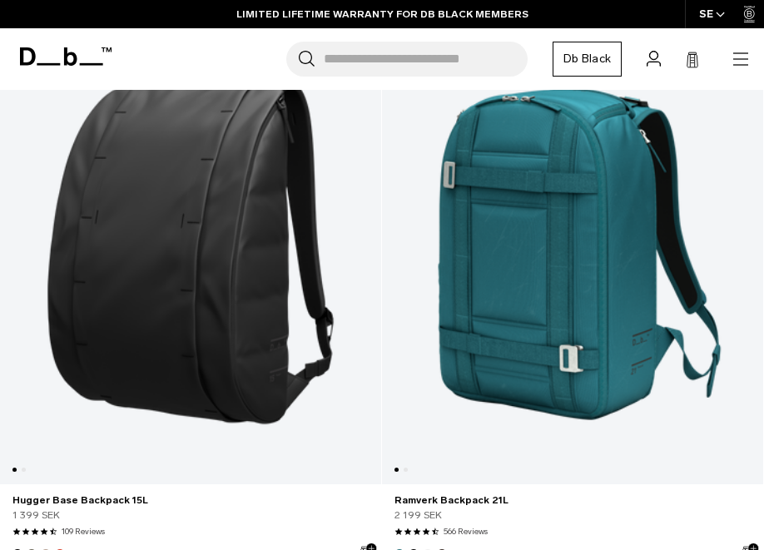
scroll to position [3310, 0]
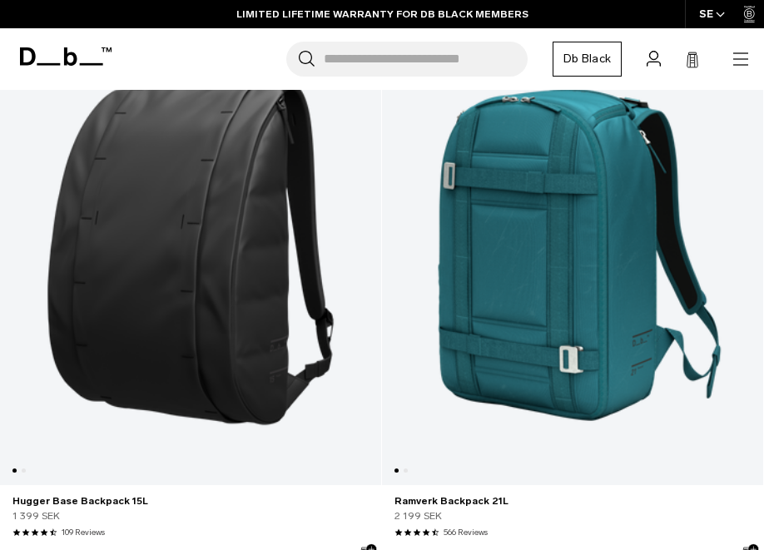
click at [605, 321] on link "Ramverk Backpack 21L" at bounding box center [572, 244] width 381 height 482
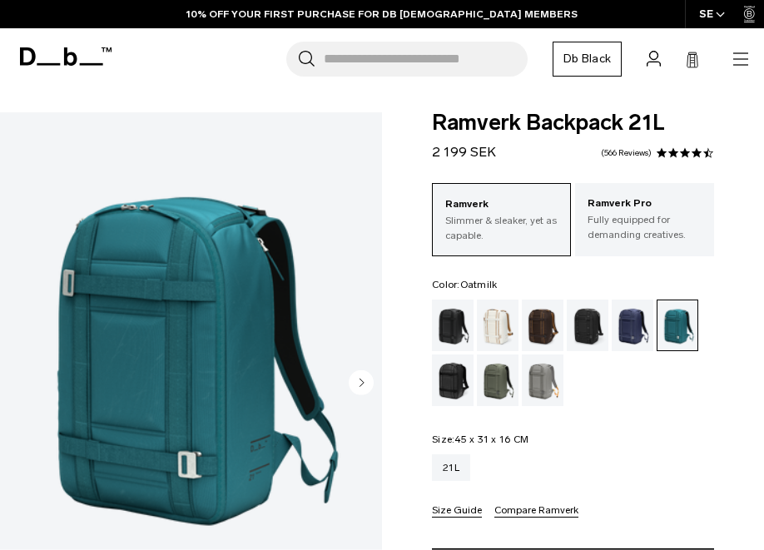
click at [492, 318] on div "Oatmilk" at bounding box center [498, 326] width 42 height 52
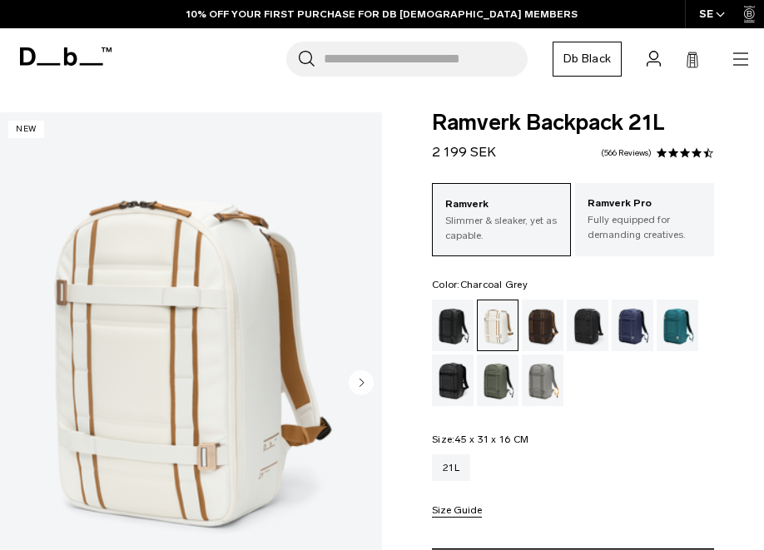
click at [585, 336] on div "Charcoal Grey" at bounding box center [588, 326] width 42 height 52
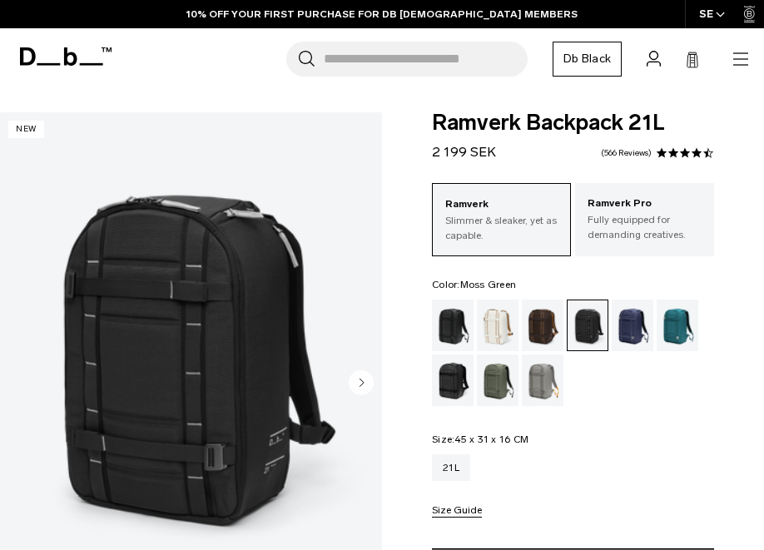
click at [504, 381] on div "Moss Green" at bounding box center [498, 381] width 42 height 52
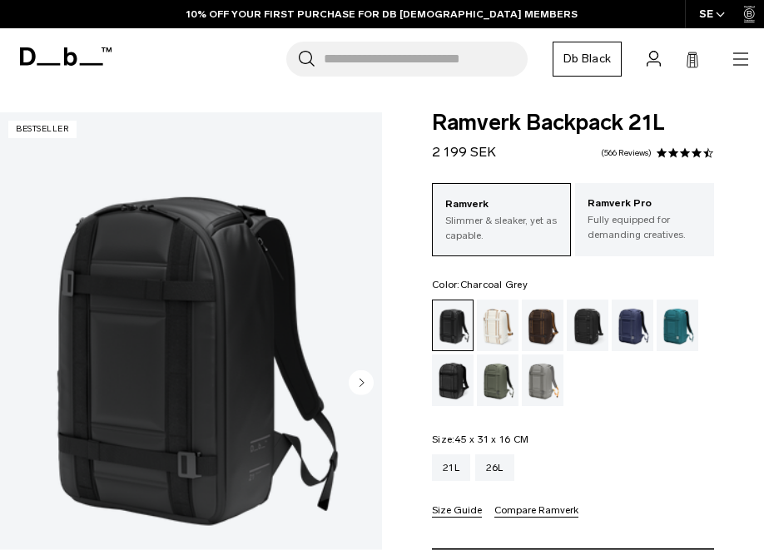
click at [588, 327] on div "Charcoal Grey" at bounding box center [588, 326] width 42 height 52
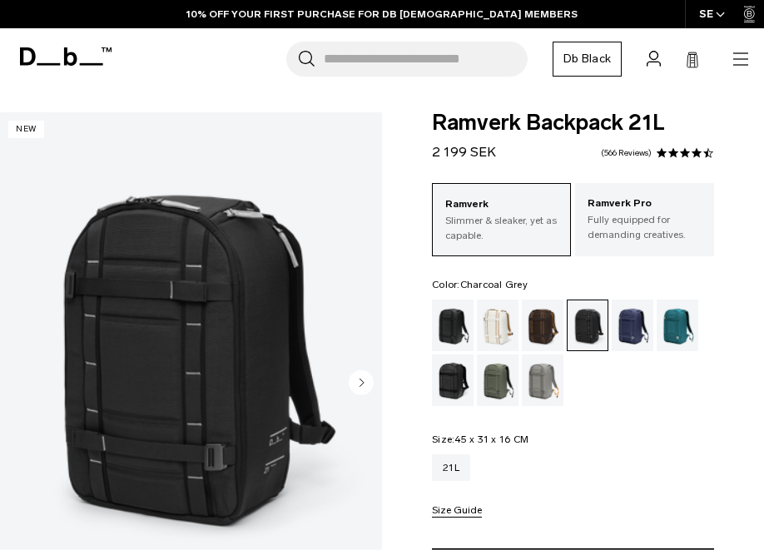
click at [362, 381] on icon "Next slide" at bounding box center [363, 382] width 4 height 7
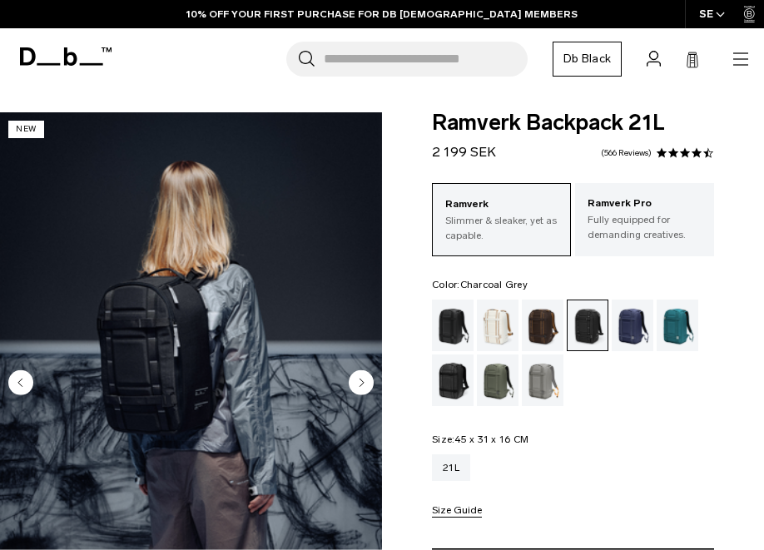
scroll to position [0, 37]
click at [362, 381] on icon "Next slide" at bounding box center [363, 382] width 4 height 7
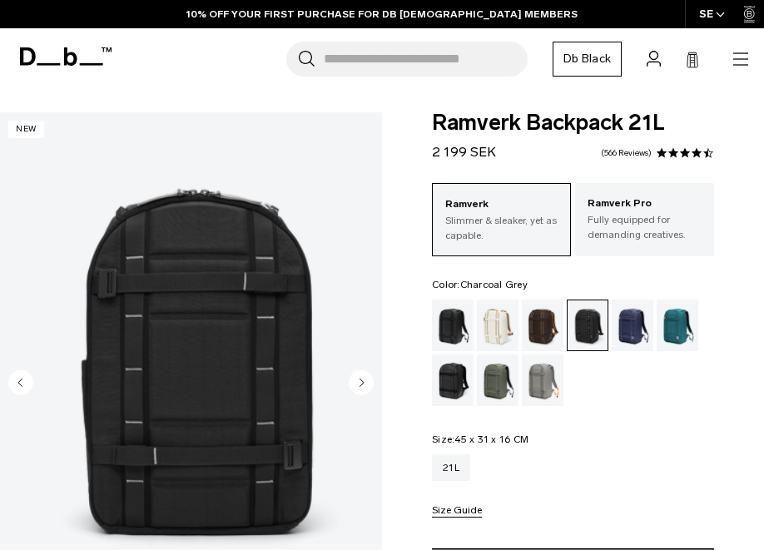
click at [362, 381] on icon "Next slide" at bounding box center [363, 382] width 4 height 7
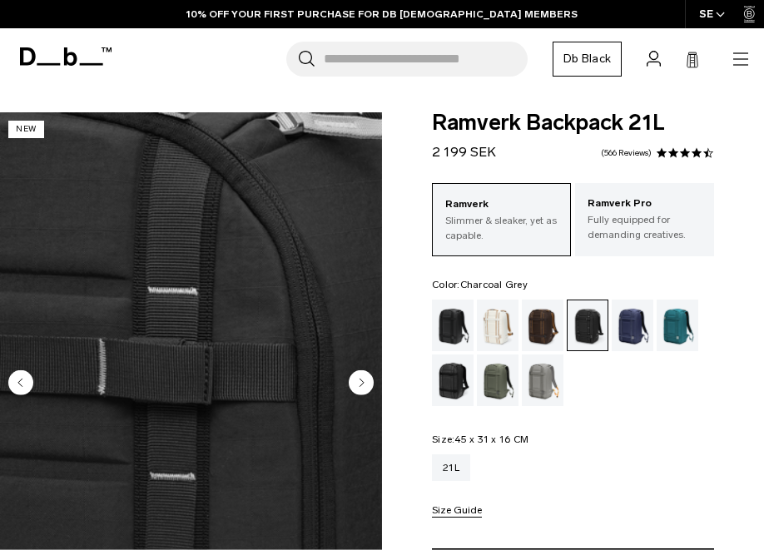
click at [362, 381] on icon "Next slide" at bounding box center [363, 382] width 4 height 7
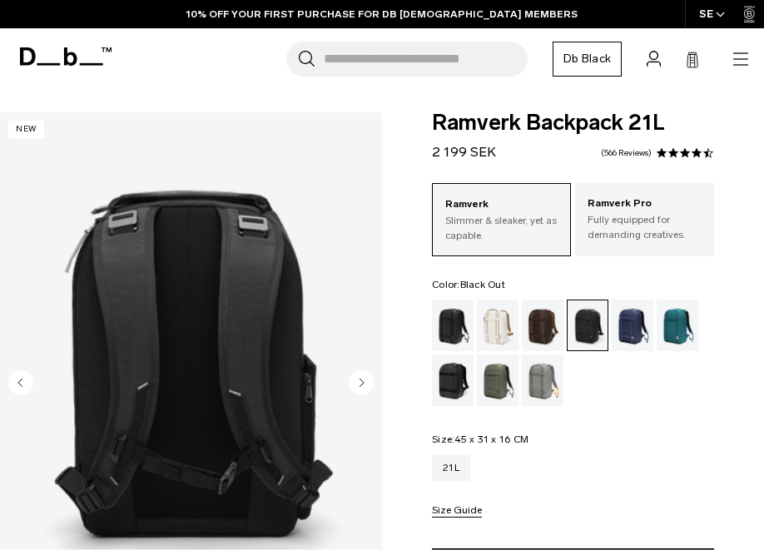
click at [455, 337] on div "Black Out" at bounding box center [453, 326] width 42 height 52
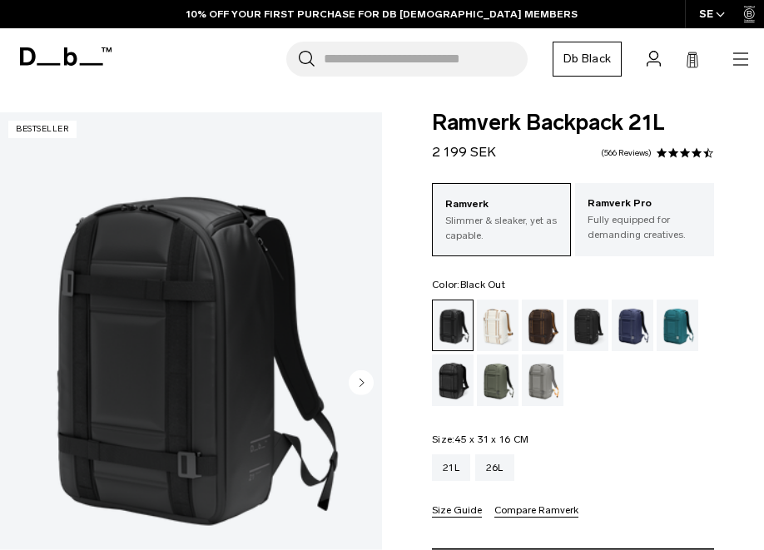
click at [361, 381] on icon "Next slide" at bounding box center [363, 382] width 4 height 7
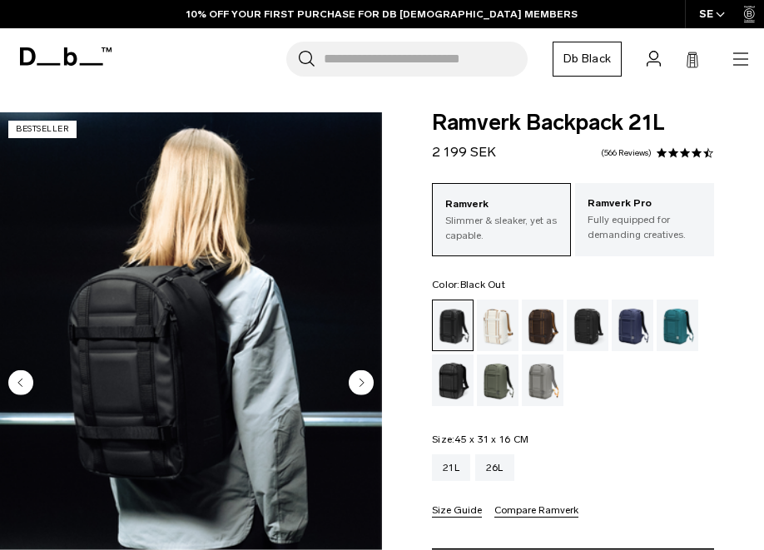
click at [361, 381] on icon "Next slide" at bounding box center [363, 382] width 4 height 7
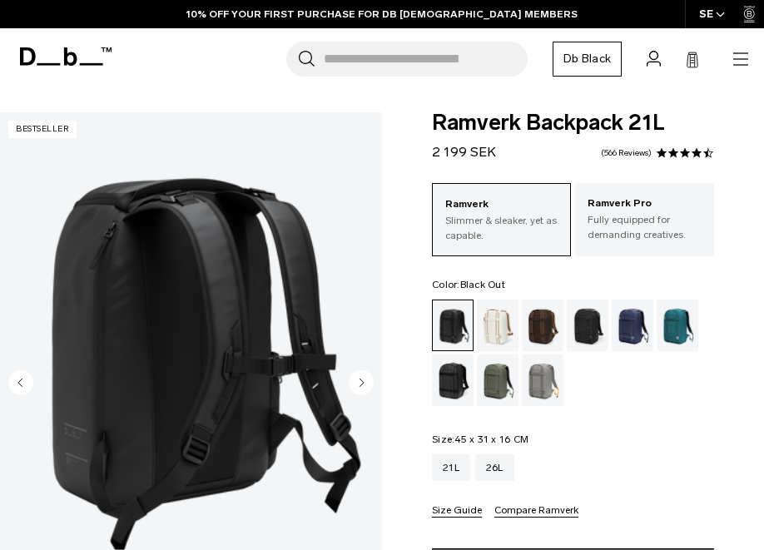
click at [361, 381] on icon "Next slide" at bounding box center [363, 382] width 4 height 7
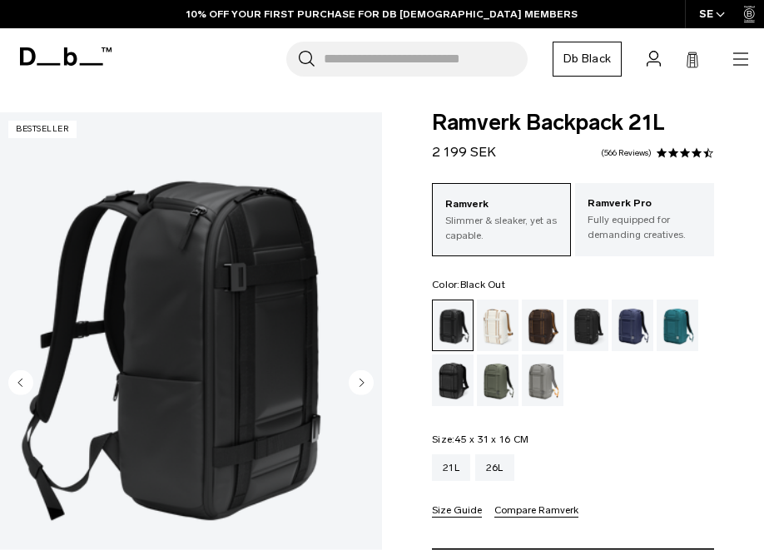
click at [361, 381] on icon "Next slide" at bounding box center [363, 382] width 4 height 7
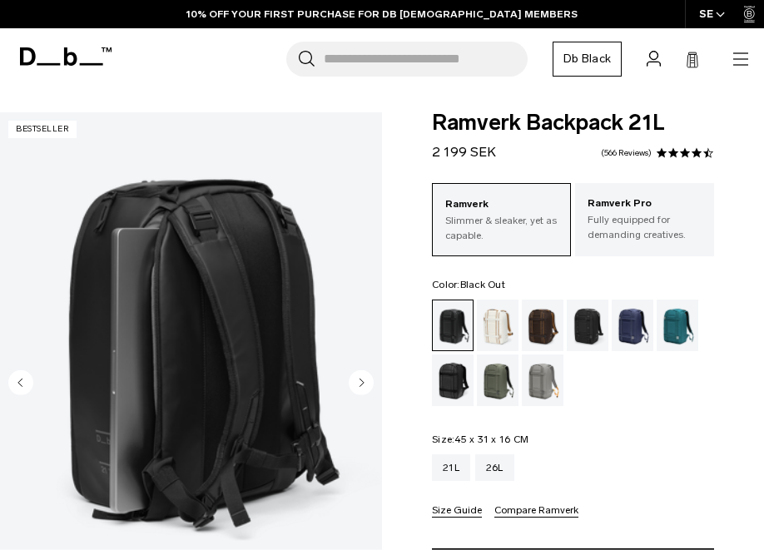
click at [361, 381] on icon "Next slide" at bounding box center [363, 382] width 4 height 7
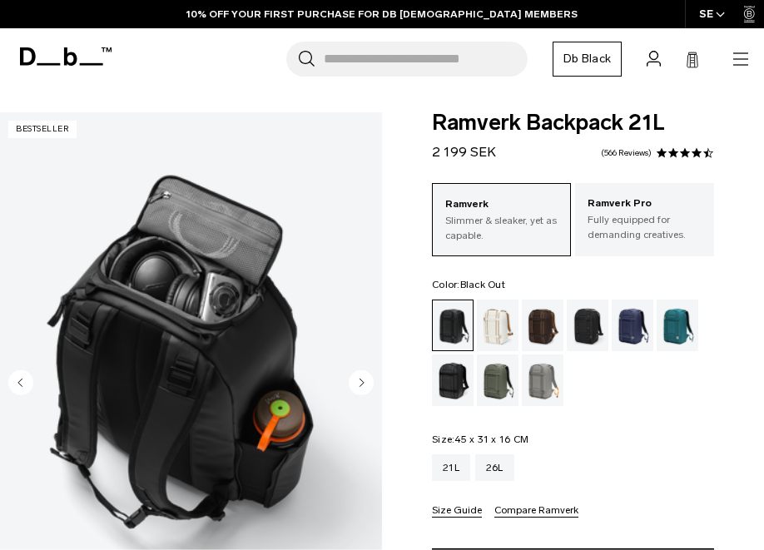
click at [361, 381] on icon "Next slide" at bounding box center [363, 382] width 4 height 7
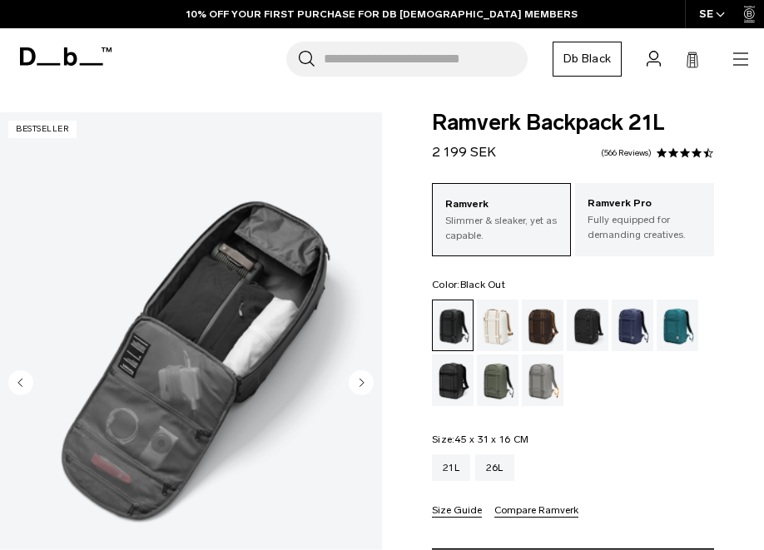
click at [361, 381] on icon "Next slide" at bounding box center [363, 382] width 4 height 7
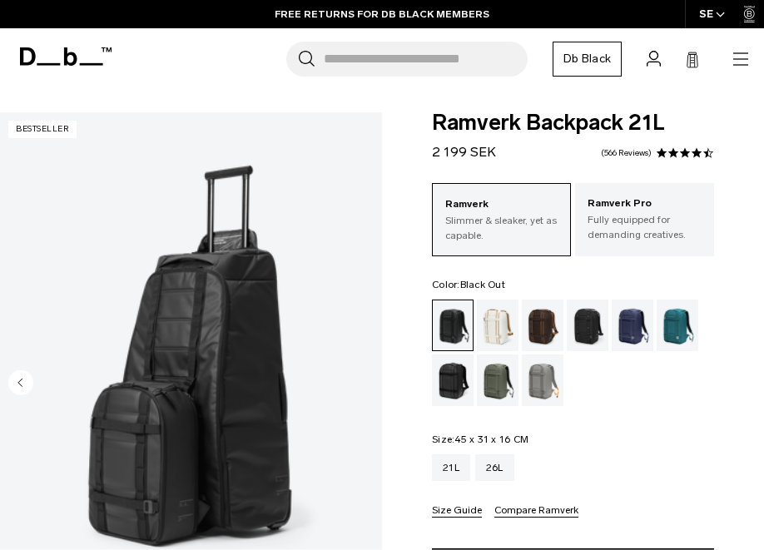
click at [19, 378] on circle "Previous slide" at bounding box center [20, 382] width 25 height 25
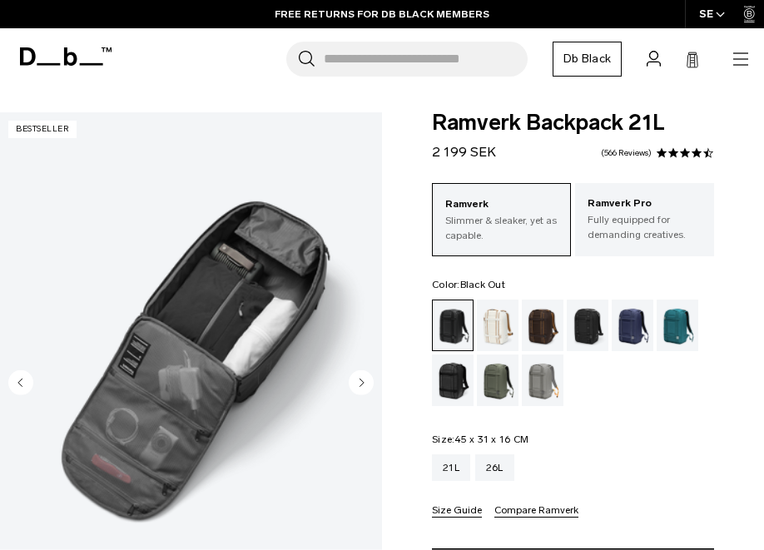
click at [20, 377] on circle "Previous slide" at bounding box center [20, 382] width 25 height 25
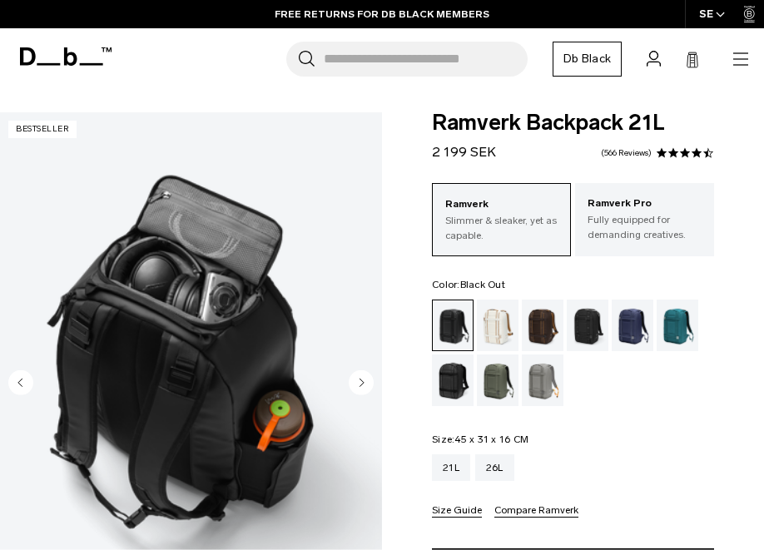
click at [20, 377] on circle "Previous slide" at bounding box center [20, 382] width 25 height 25
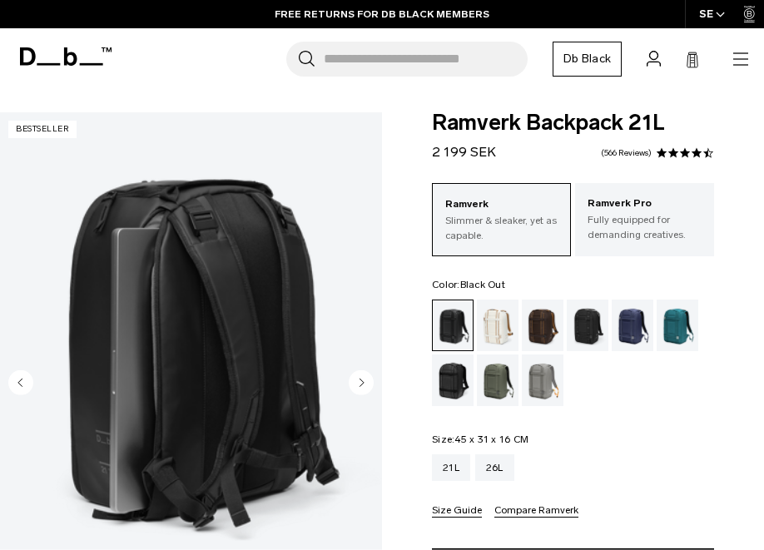
drag, startPoint x: 20, startPoint y: 377, endPoint x: 636, endPoint y: 396, distance: 616.5
click at [637, 393] on div "Gallery 3D Details Dimensions 05 / 08 Bestseller" at bounding box center [382, 481] width 764 height 739
click at [502, 474] on div "26L" at bounding box center [494, 468] width 39 height 27
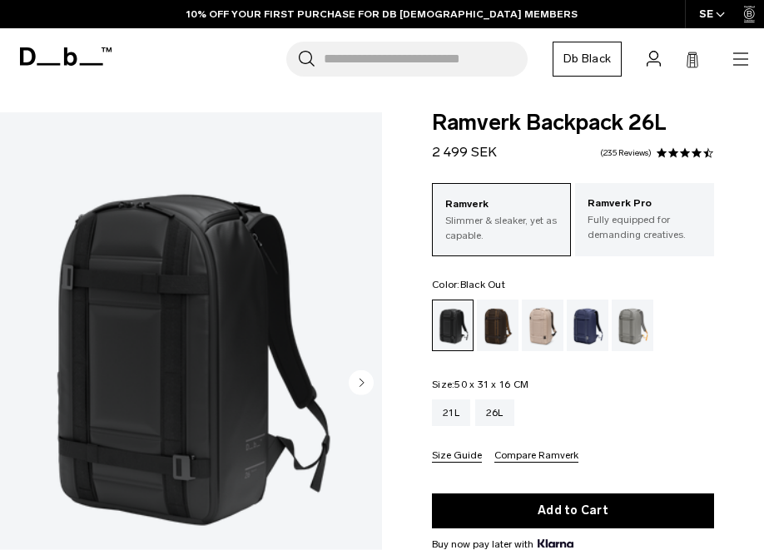
click at [363, 382] on icon "Next slide" at bounding box center [363, 382] width 4 height 7
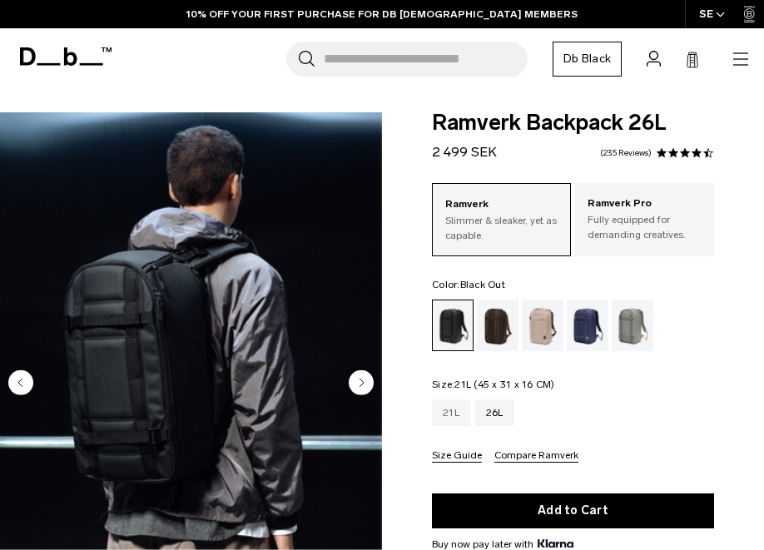
click at [454, 410] on div "21L" at bounding box center [451, 413] width 38 height 27
